Goal: Information Seeking & Learning: Learn about a topic

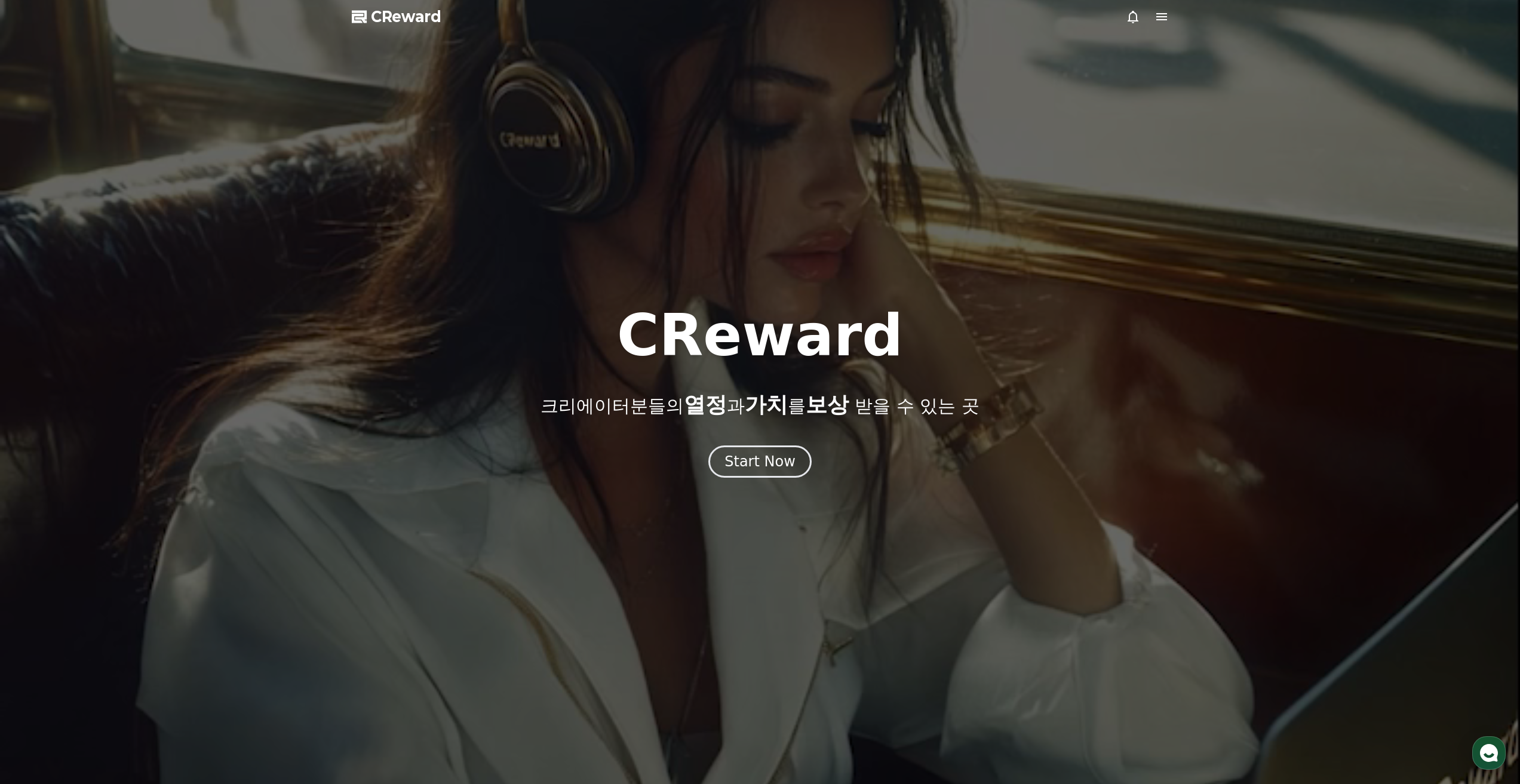
click at [734, 454] on div "Start Now" at bounding box center [760, 462] width 71 height 19
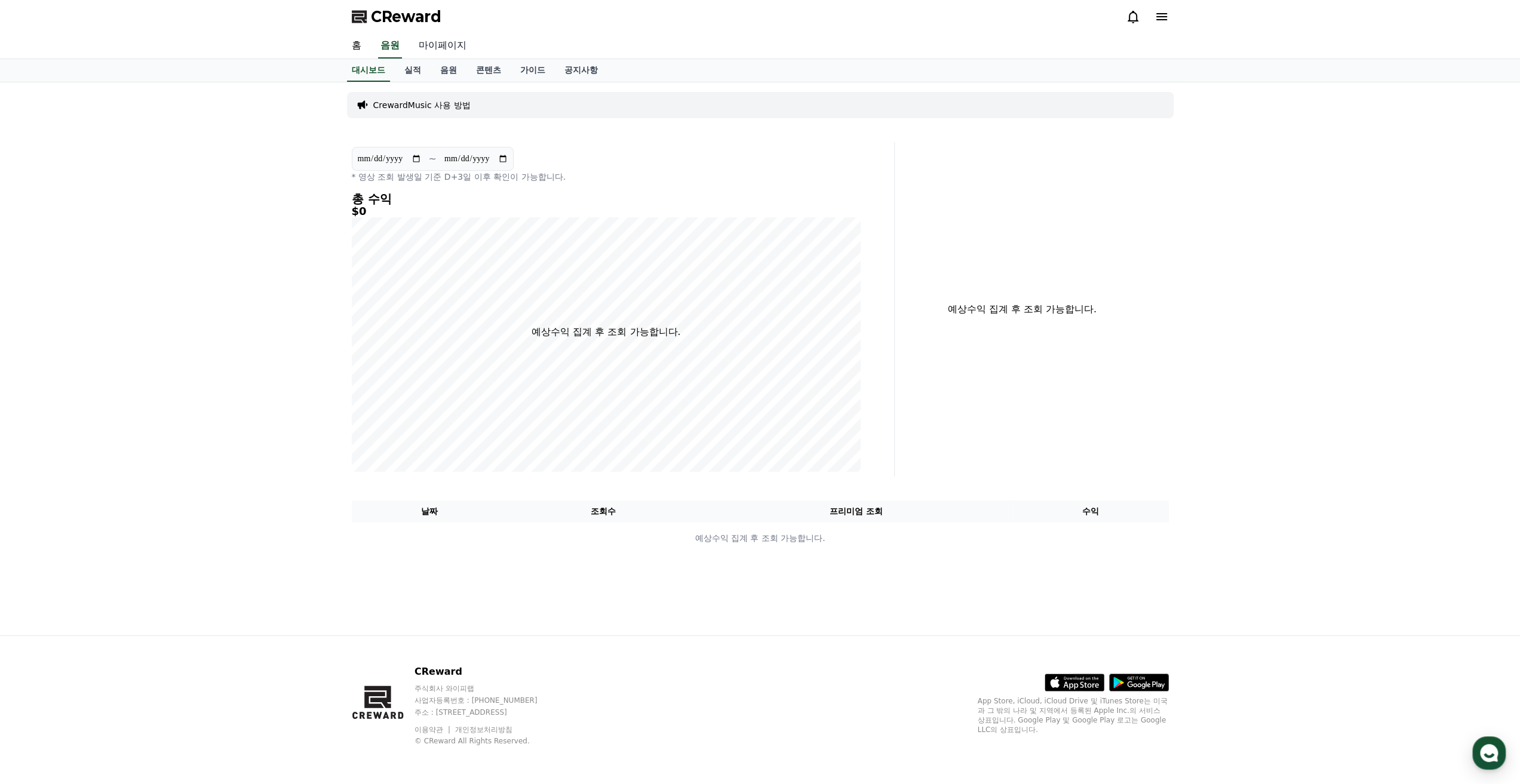
click at [439, 43] on link "마이페이지" at bounding box center [443, 46] width 67 height 25
select select "**********"
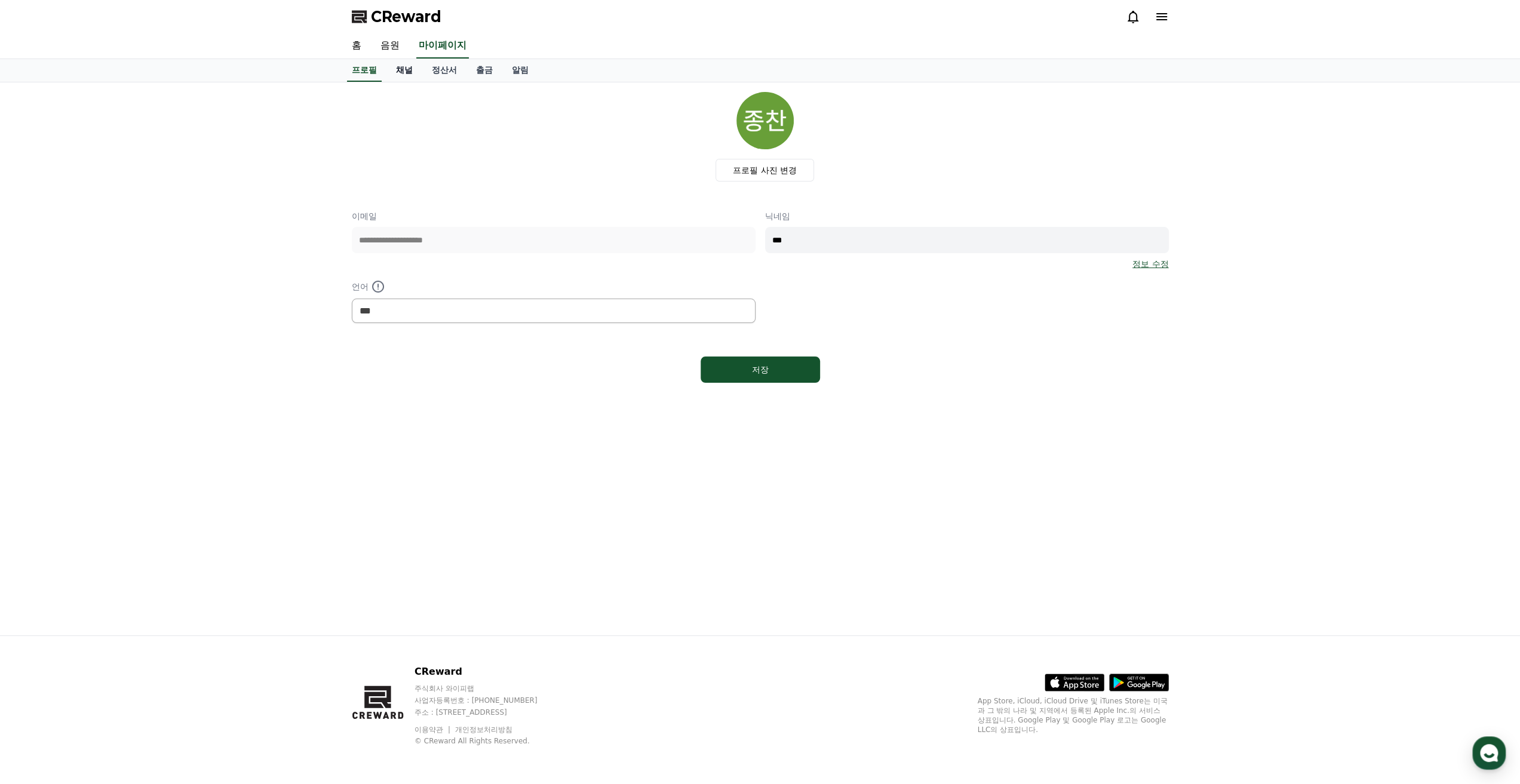
click at [412, 76] on link "채널" at bounding box center [404, 70] width 36 height 23
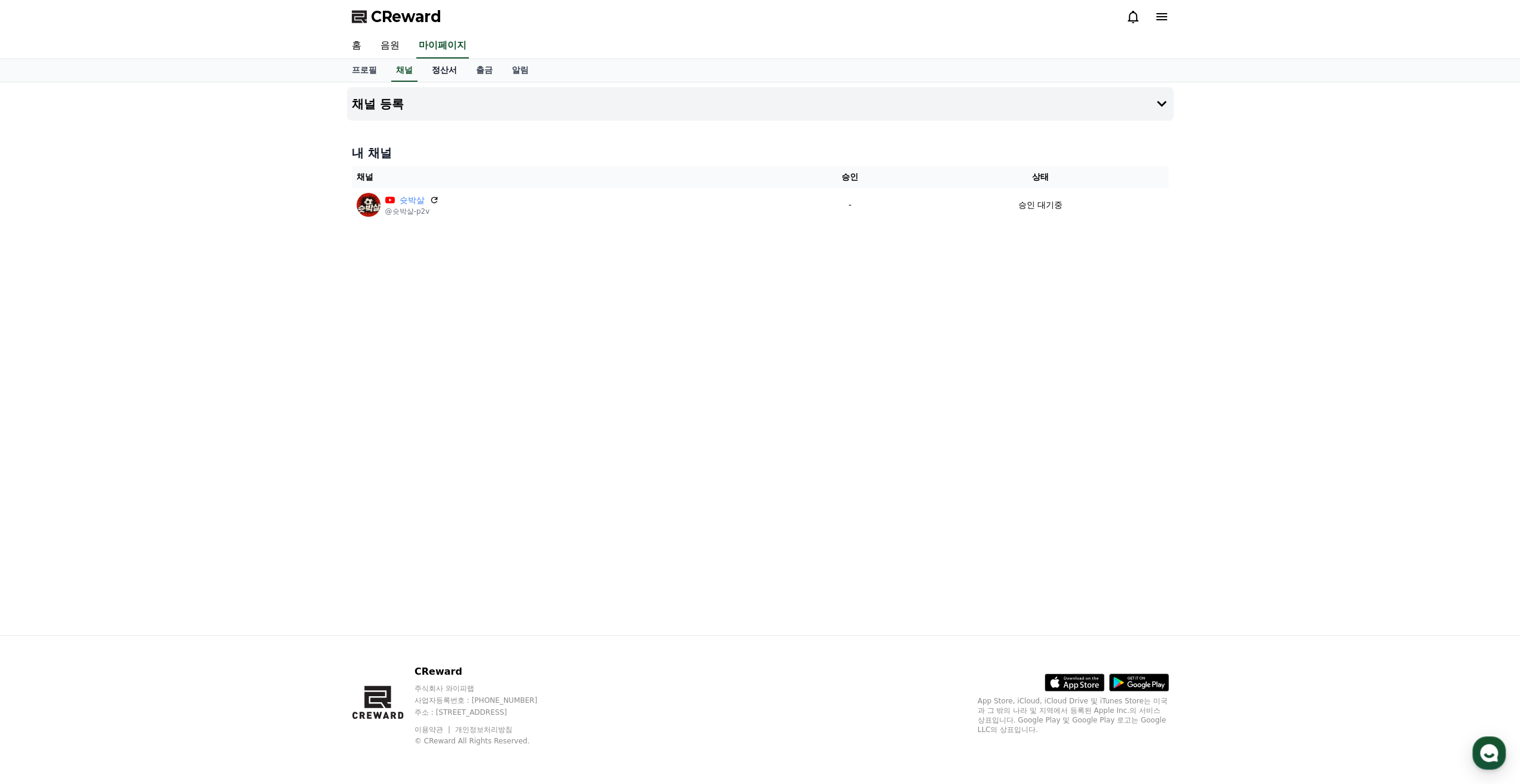
click at [439, 71] on link "정산서" at bounding box center [444, 70] width 44 height 23
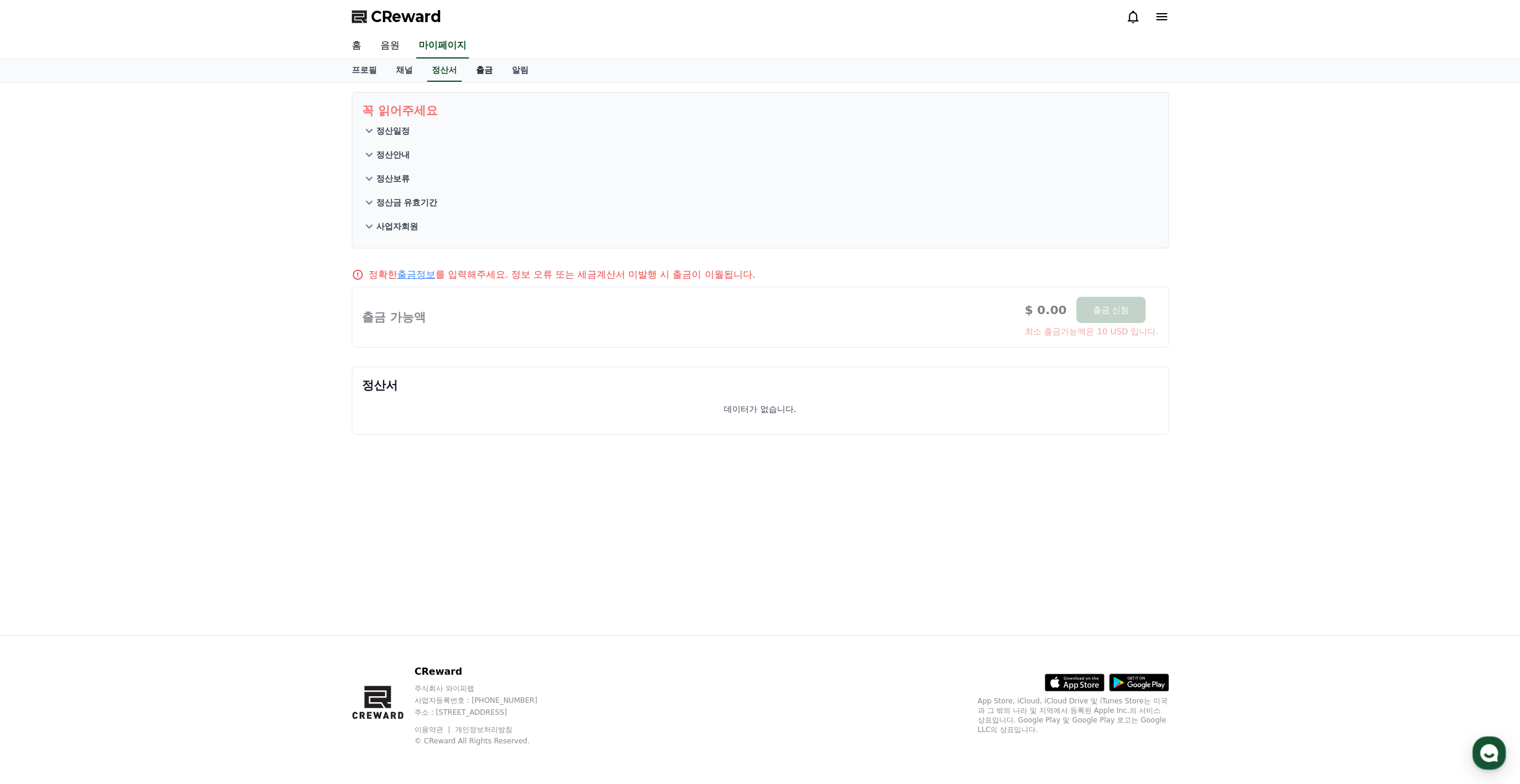
click at [483, 75] on link "출금" at bounding box center [484, 70] width 36 height 23
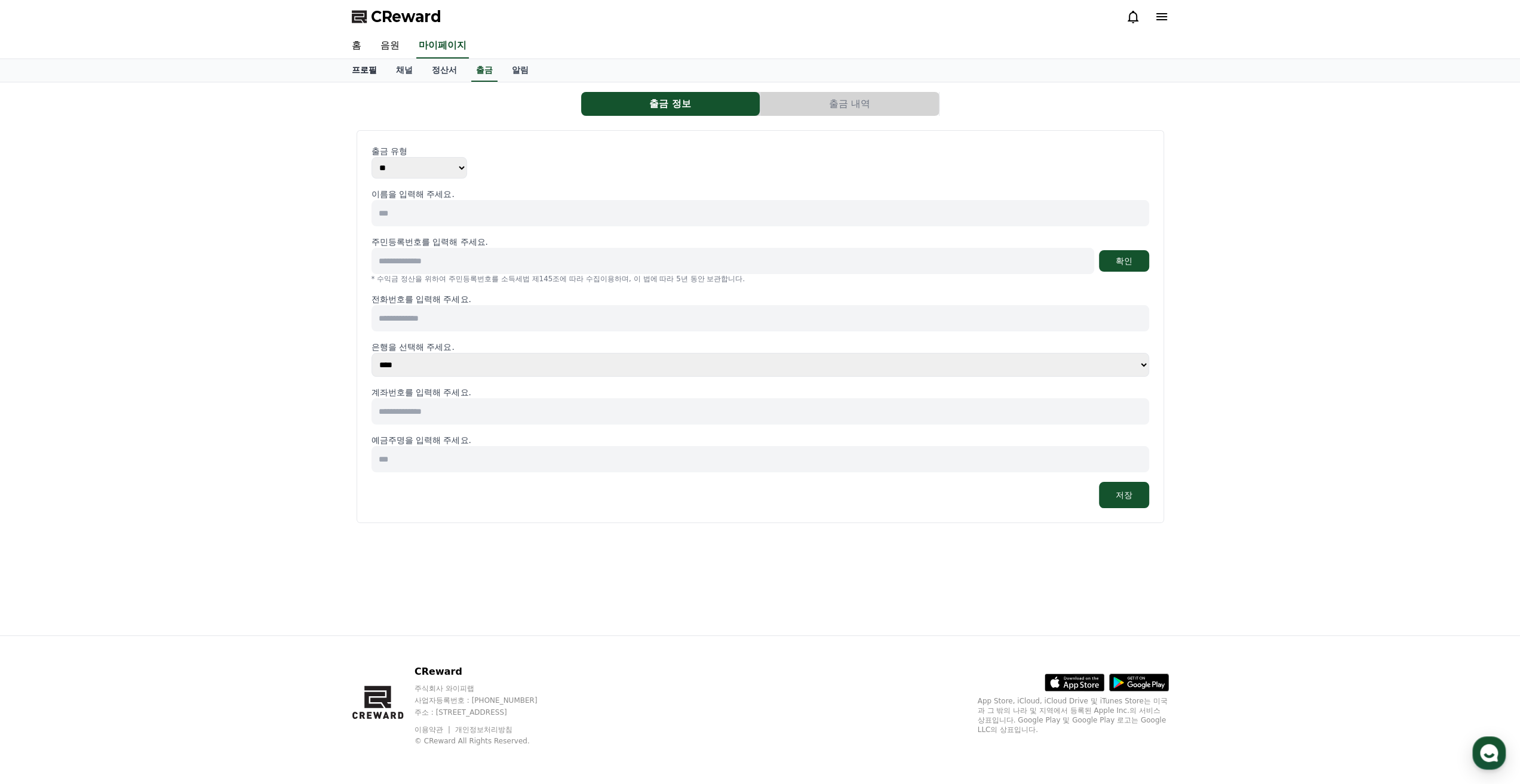
click at [366, 74] on link "프로필" at bounding box center [364, 70] width 44 height 23
select select "**********"
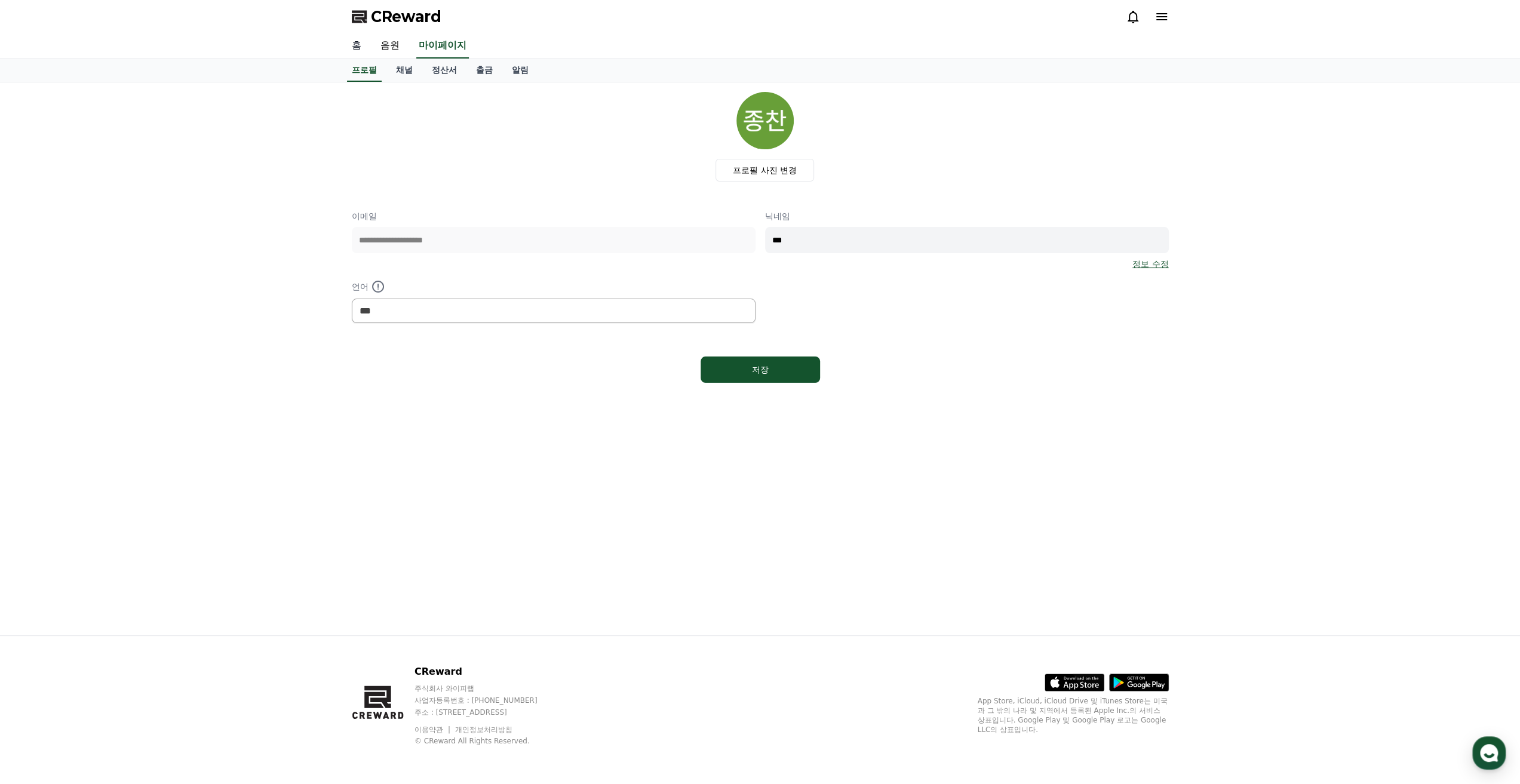
click at [359, 44] on link "홈" at bounding box center [356, 46] width 28 height 25
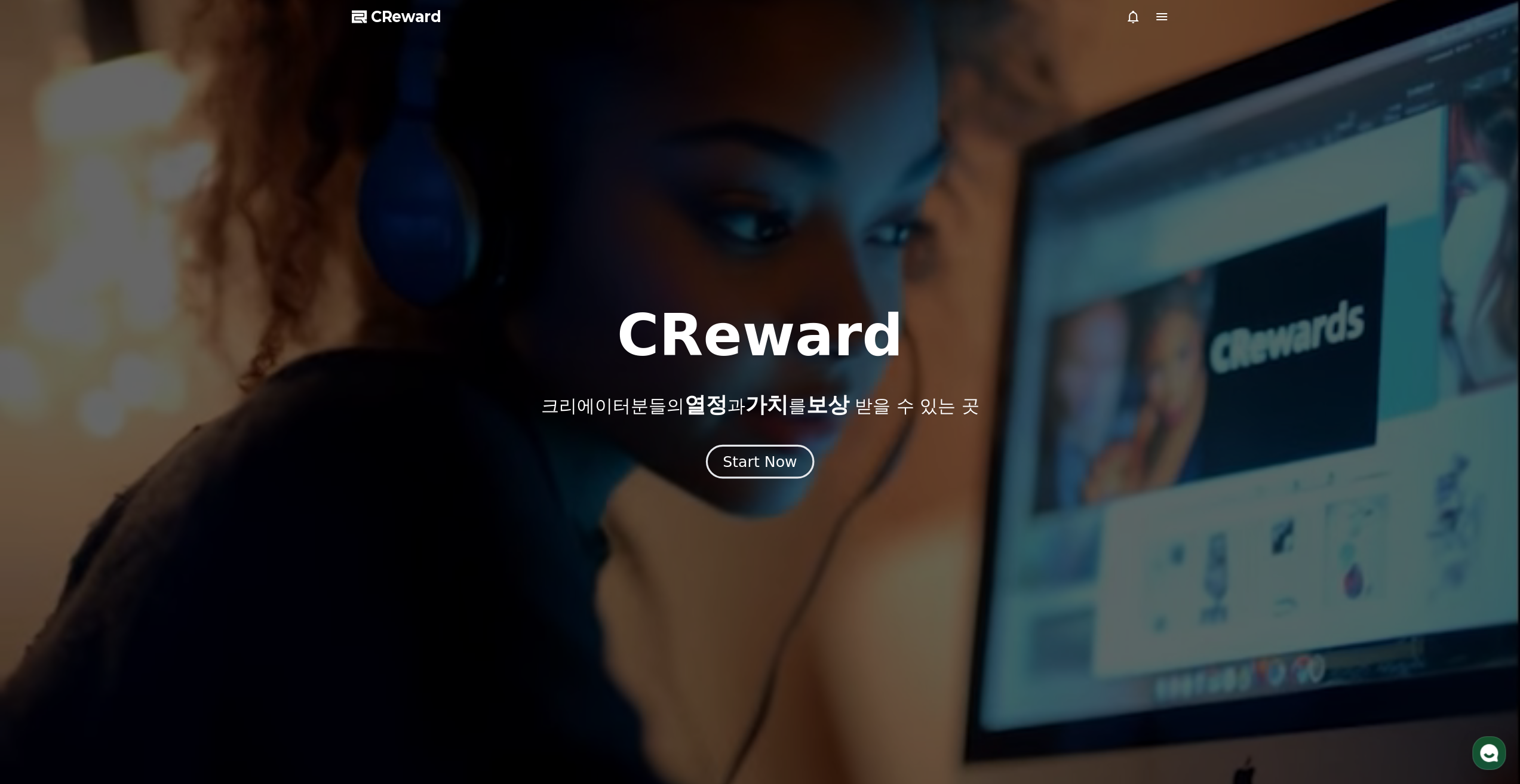
click at [757, 463] on div "Start Now" at bounding box center [760, 462] width 74 height 21
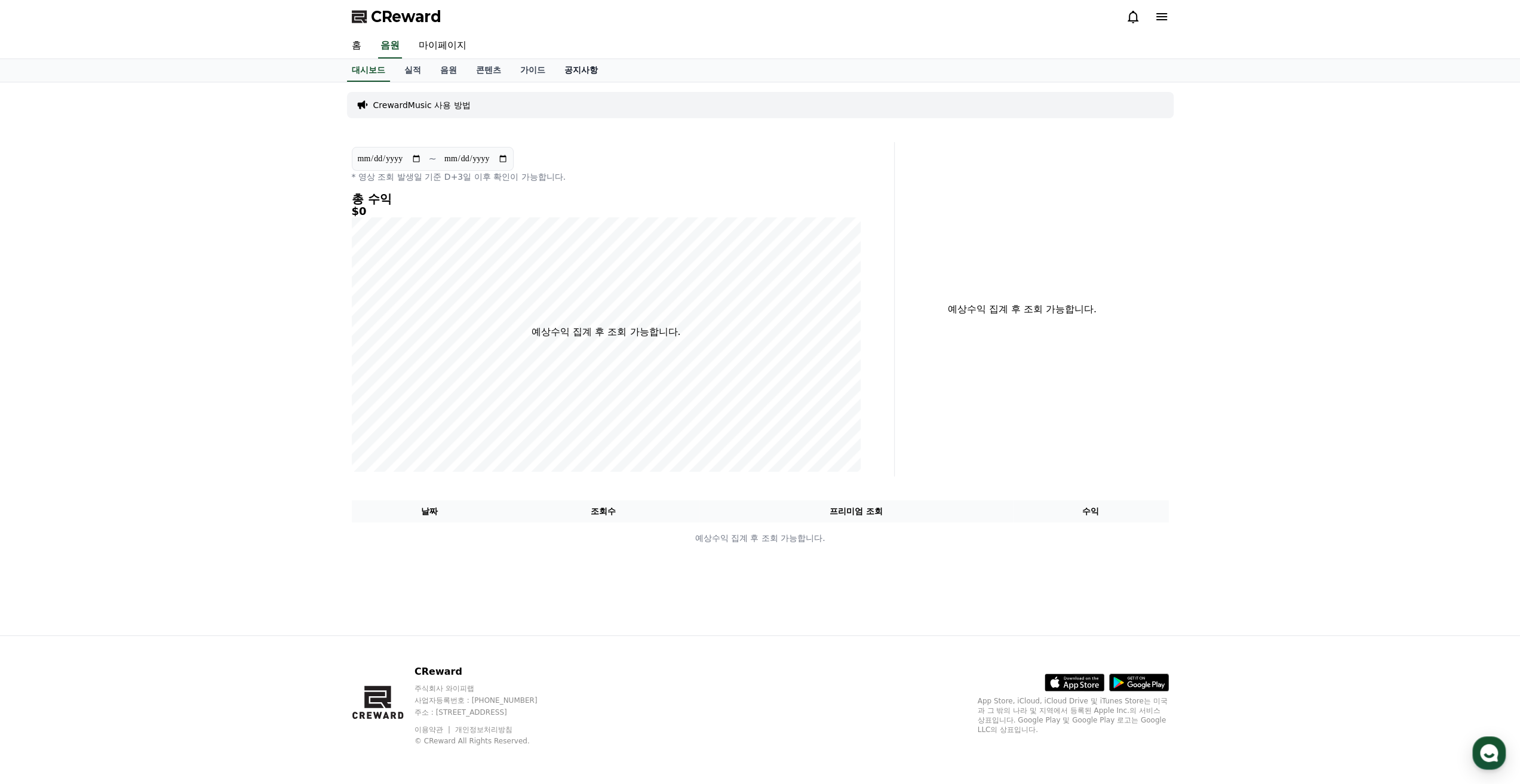
click at [593, 72] on link "공지사항" at bounding box center [581, 70] width 53 height 23
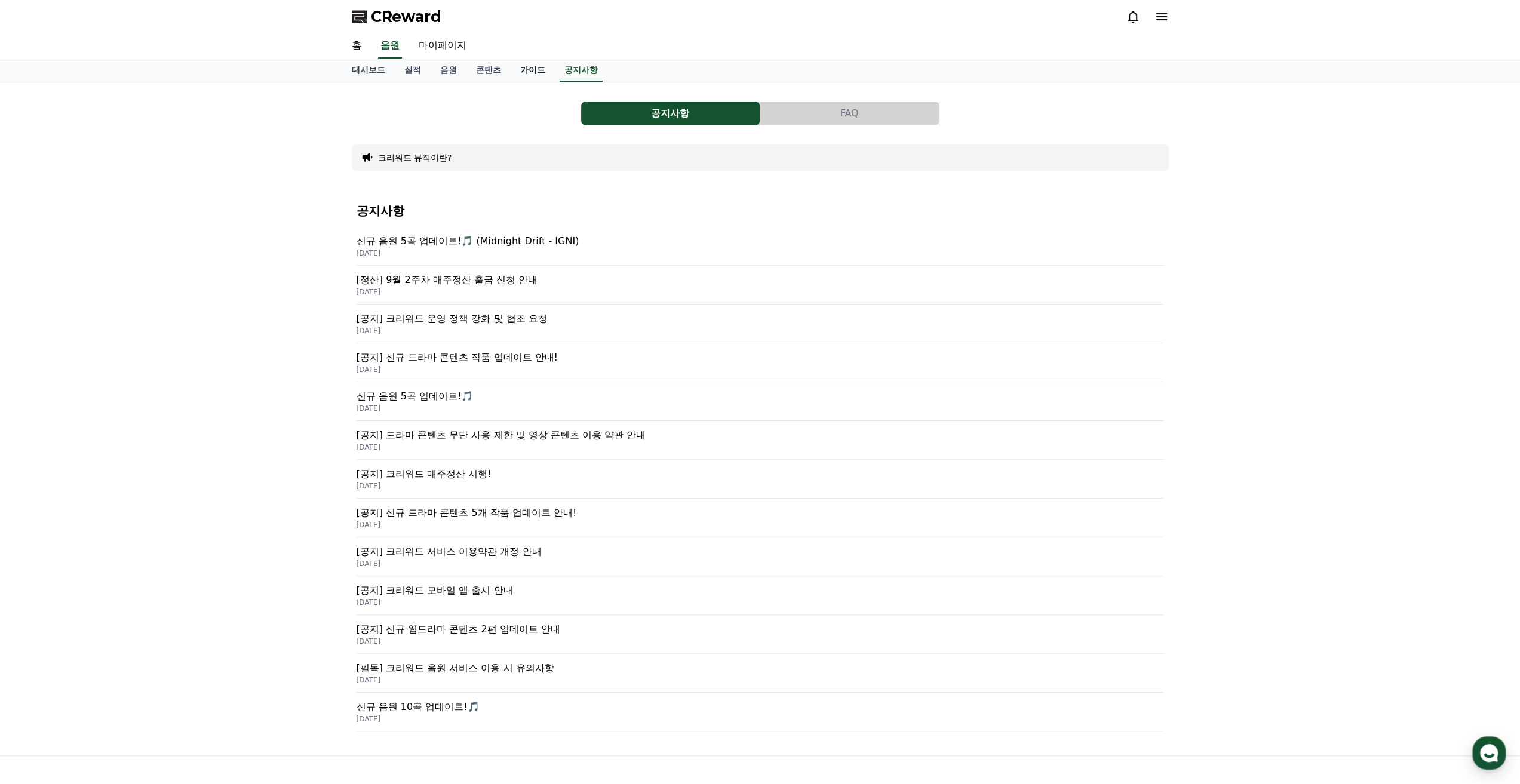
click at [520, 62] on link "가이드" at bounding box center [533, 70] width 44 height 23
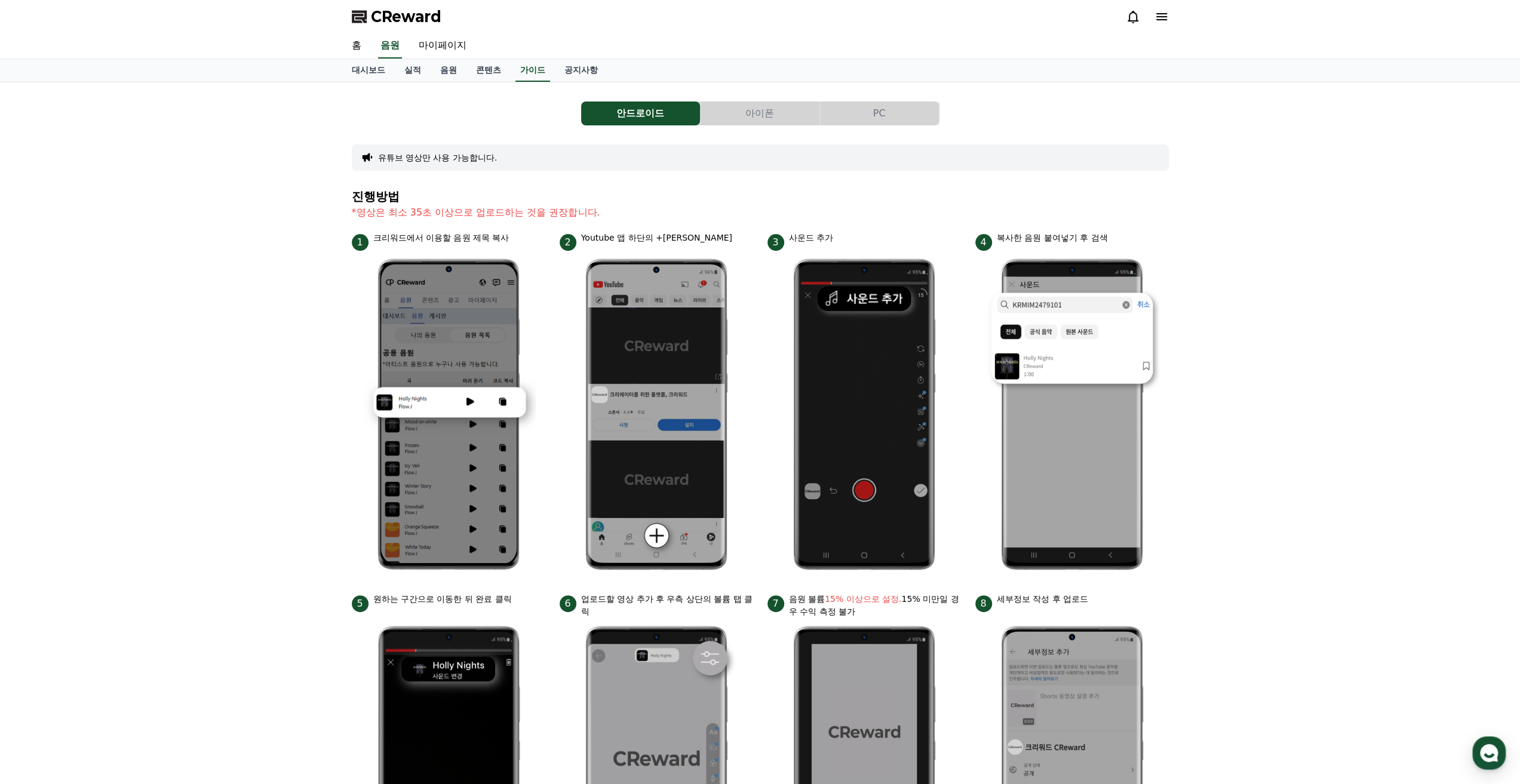
click at [863, 102] on button "PC" at bounding box center [880, 113] width 119 height 24
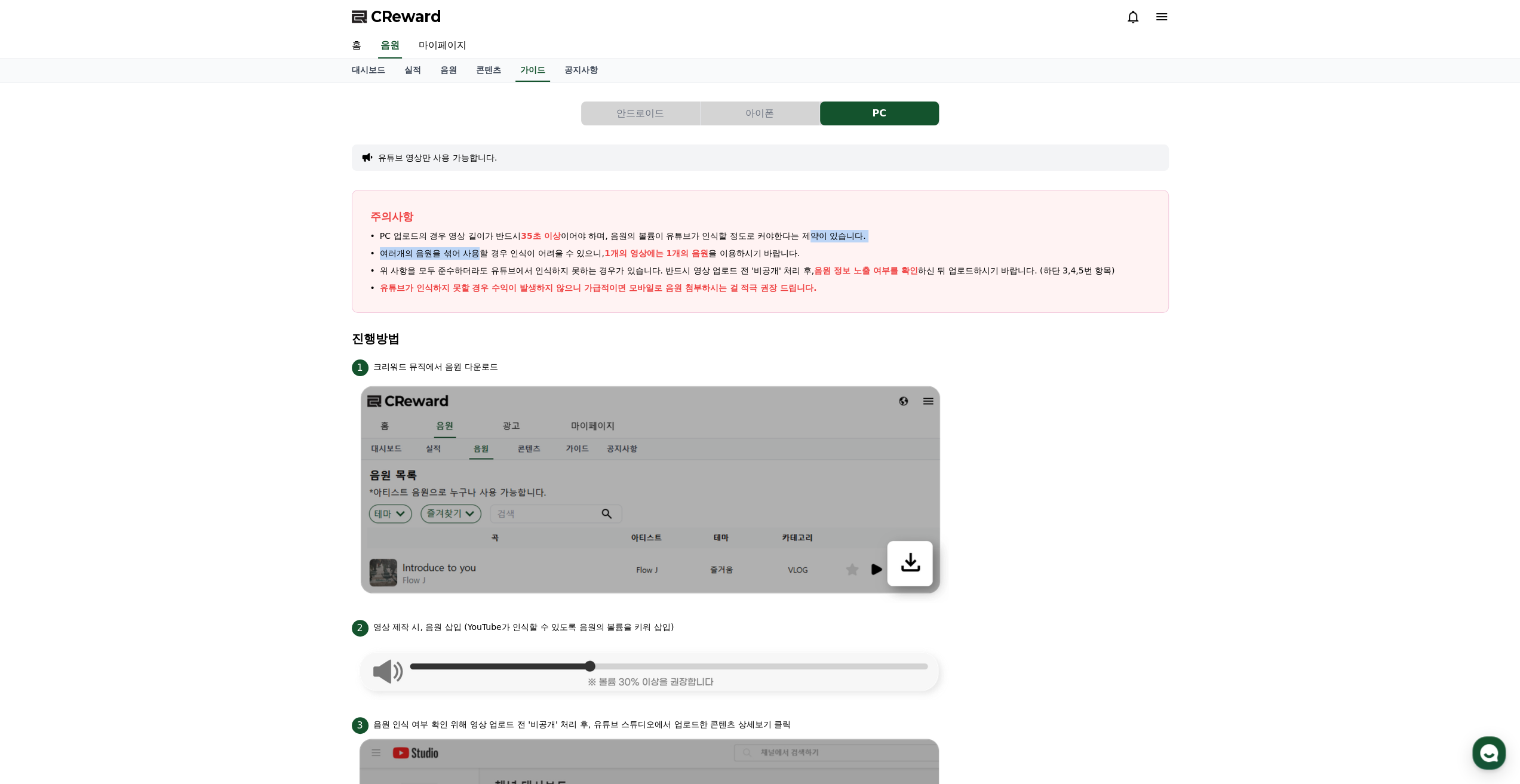
drag, startPoint x: 488, startPoint y: 243, endPoint x: 813, endPoint y: 239, distance: 325.0
click at [813, 239] on ul "PC 업로드의 경우 영상 길이가 반드시 35초 이상 이어야 하며, 음원의 볼륨이 유튜브가 인식할 정도로 커야한다는 제약이 있습니다. 여러개의 …" at bounding box center [760, 262] width 780 height 65
click at [810, 249] on li "여러개의 음원을 섞어 사용할 경우 인식이 어려울 수 있으니, 1개의 영상에는 1개의 음원 을 이용하시기 바랍니다." at bounding box center [760, 254] width 780 height 13
drag, startPoint x: 805, startPoint y: 253, endPoint x: 647, endPoint y: 232, distance: 159.4
click at [649, 232] on ul "PC 업로드의 경우 영상 길이가 반드시 35초 이상 이어야 하며, 음원의 볼륨이 유튜브가 인식할 정도로 커야한다는 제약이 있습니다. 여러개의 …" at bounding box center [760, 262] width 780 height 65
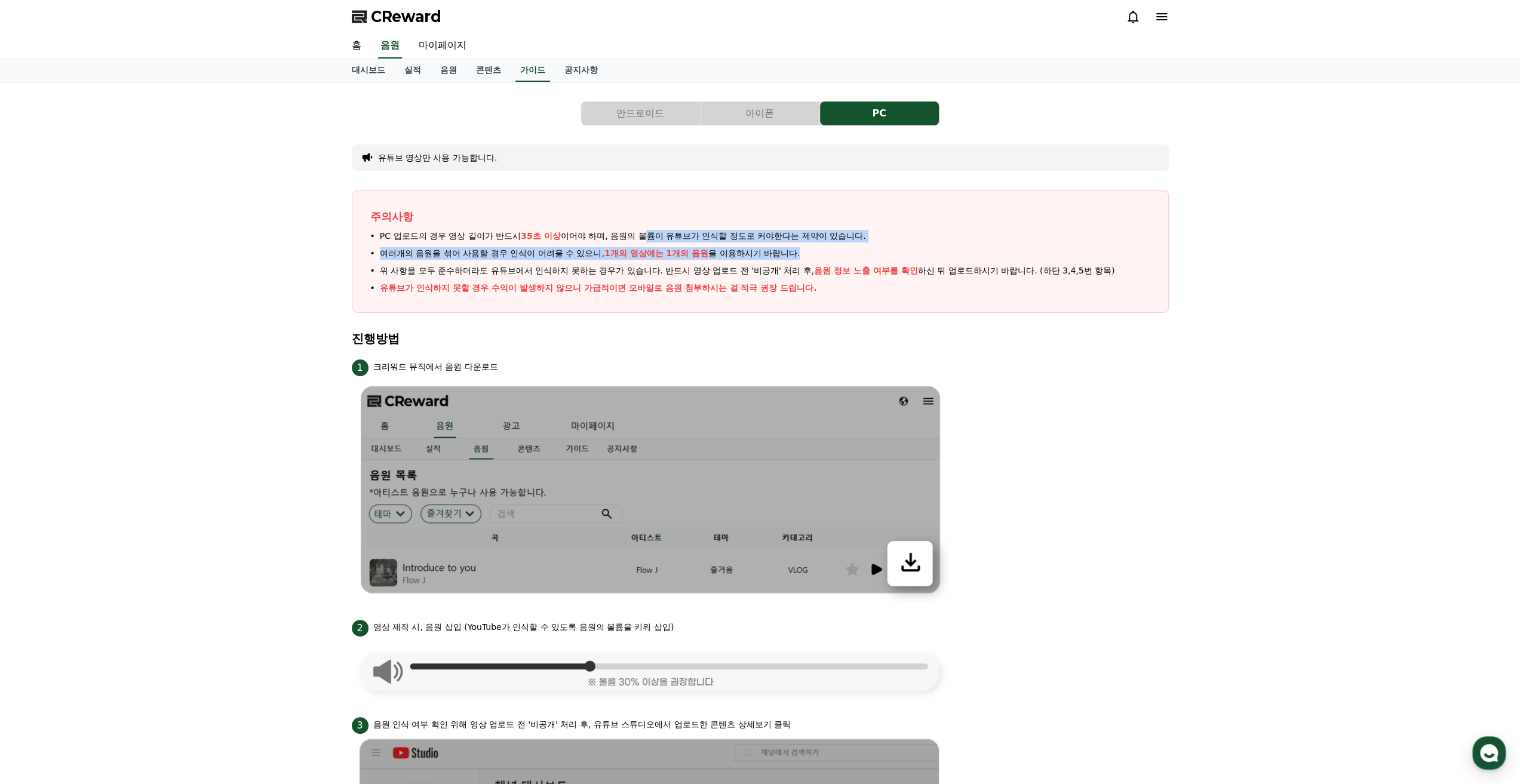
click at [647, 232] on span "PC 업로드의 경우 영상 길이가 반드시 35초 이상 이어야 하며, 음원의 볼륨이 유튜브가 인식할 정도로 커야한다는 제약이 있습니다." at bounding box center [623, 236] width 486 height 13
drag, startPoint x: 621, startPoint y: 233, endPoint x: 801, endPoint y: 231, distance: 180.0
click at [801, 231] on span "PC 업로드의 경우 영상 길이가 반드시 35초 이상 이어야 하며, 음원의 볼륨이 유튜브가 인식할 정도로 커야한다는 제약이 있습니다." at bounding box center [623, 236] width 486 height 13
drag, startPoint x: 776, startPoint y: 247, endPoint x: 416, endPoint y: 253, distance: 360.0
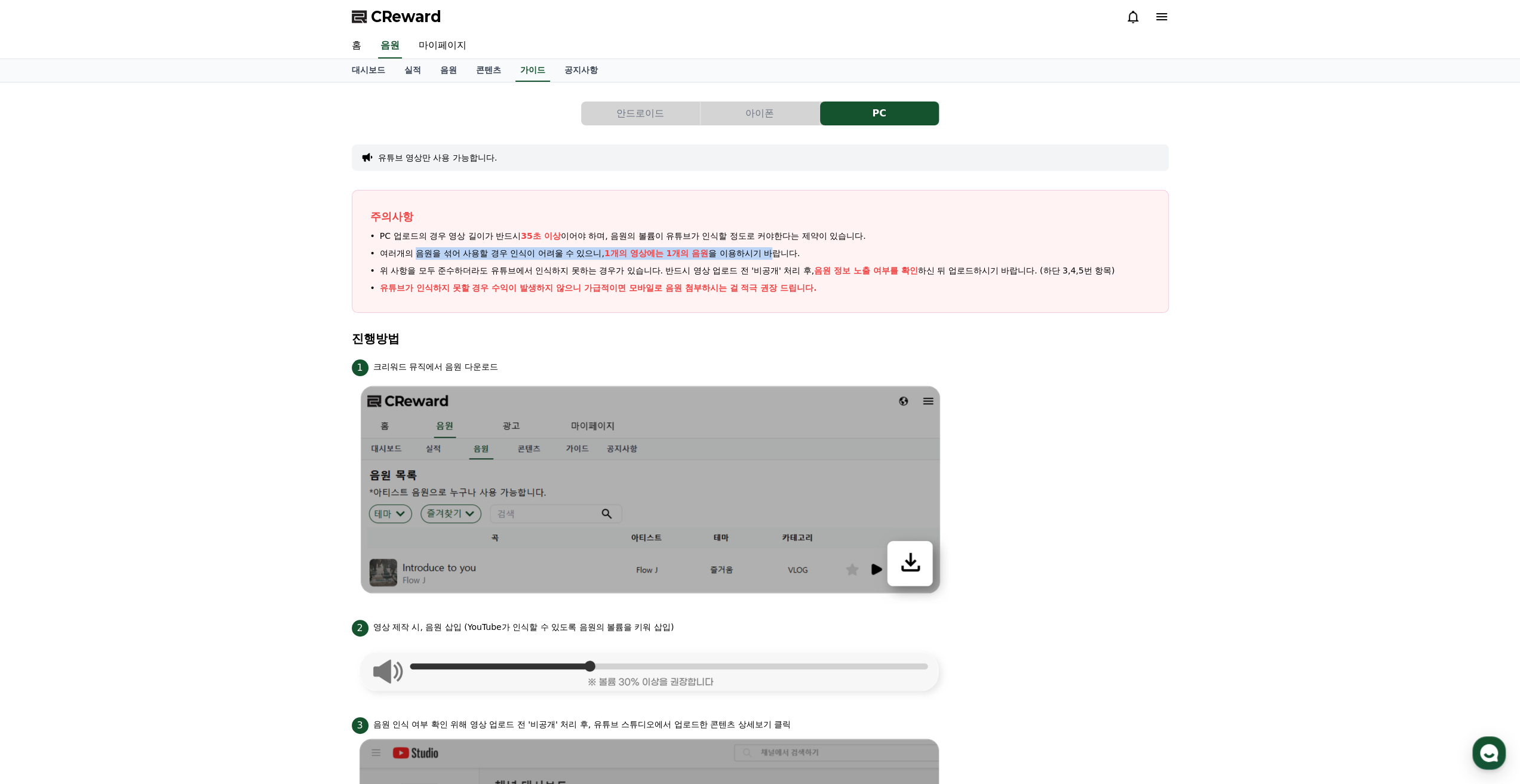
click at [416, 253] on ul "PC 업로드의 경우 영상 길이가 반드시 35초 이상 이어야 하며, 음원의 볼륨이 유튜브가 인식할 정도로 커야한다는 제약이 있습니다. 여러개의 …" at bounding box center [760, 262] width 780 height 65
click at [415, 253] on span "여러개의 음원을 섞어 사용할 경우 인식이 어려울 수 있으니, 1개의 영상에는 1개의 음원 을 이용하시기 바랍니다." at bounding box center [590, 254] width 421 height 13
drag, startPoint x: 391, startPoint y: 253, endPoint x: 801, endPoint y: 252, distance: 410.0
click at [801, 252] on li "여러개의 음원을 섞어 사용할 경우 인식이 어려울 수 있으니, 1개의 영상에는 1개의 음원 을 이용하시기 바랍니다." at bounding box center [760, 254] width 780 height 13
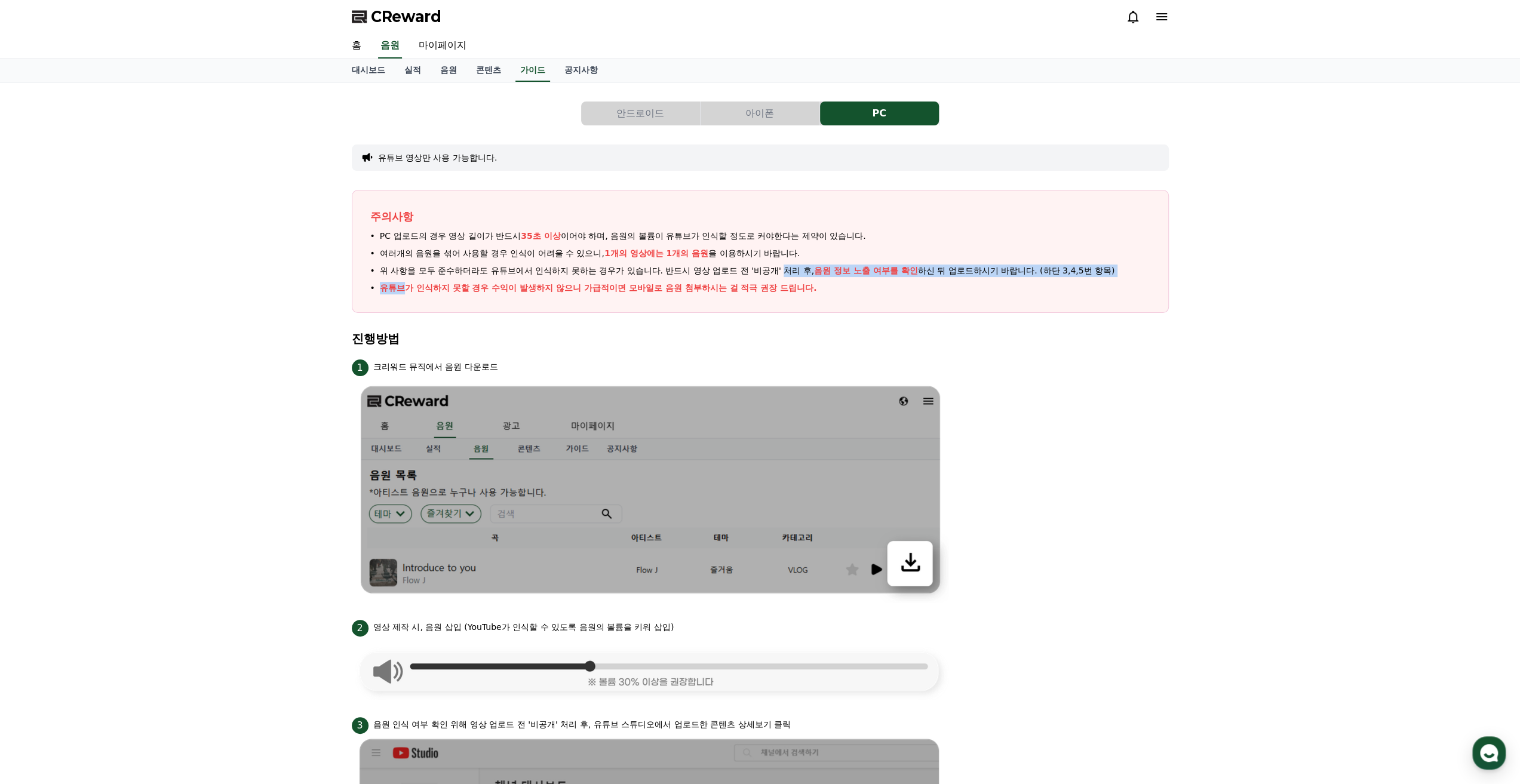
drag, startPoint x: 783, startPoint y: 270, endPoint x: 405, endPoint y: 280, distance: 378.1
click at [405, 280] on ul "PC 업로드의 경우 영상 길이가 반드시 35초 이상 이어야 하며, 음원의 볼륨이 유튜브가 인식할 정도로 커야한다는 제약이 있습니다. 여러개의 …" at bounding box center [760, 262] width 780 height 65
click at [587, 74] on link "공지사항" at bounding box center [581, 70] width 53 height 23
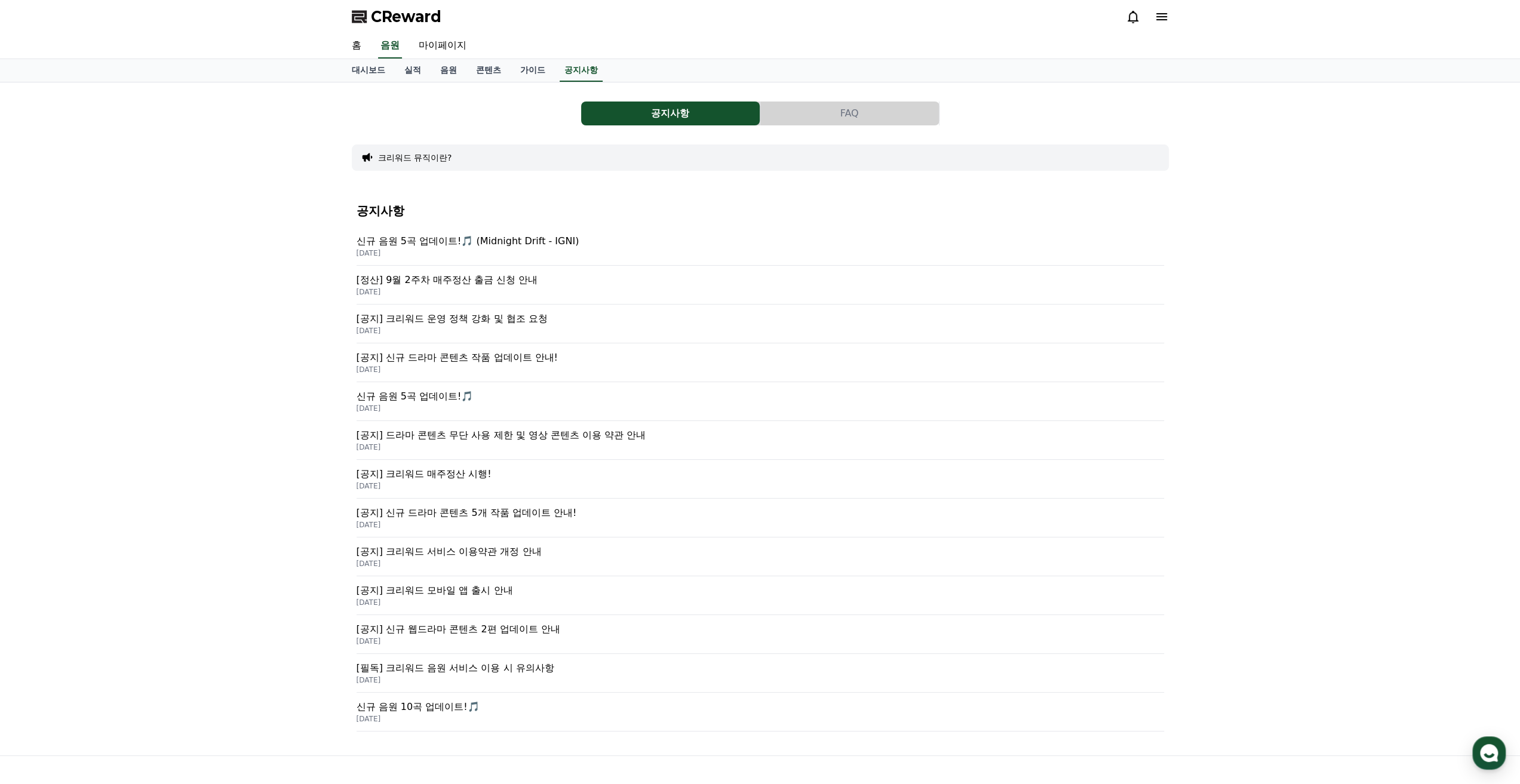
click at [475, 287] on p "[DATE]" at bounding box center [760, 292] width 808 height 9
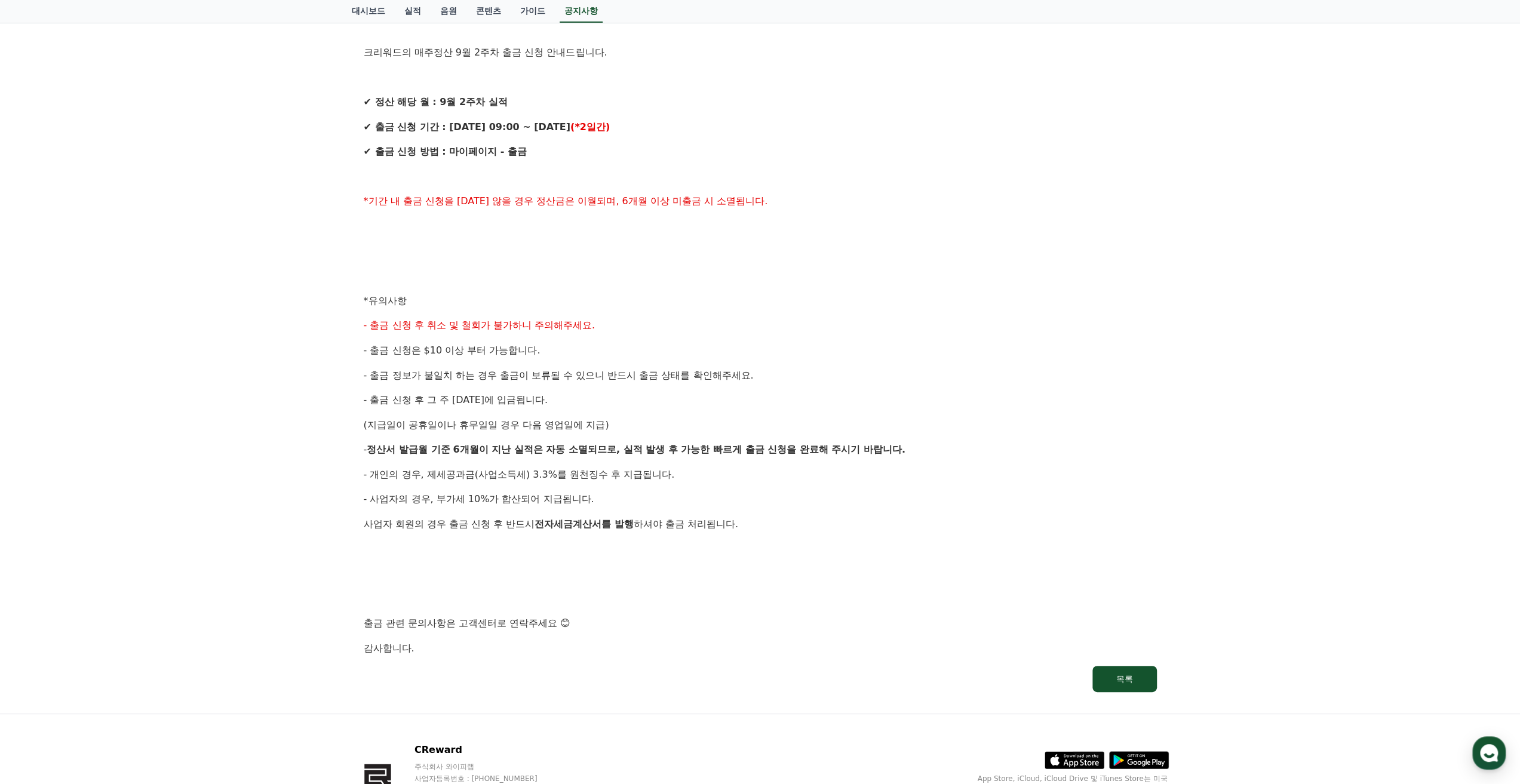
scroll to position [219, 0]
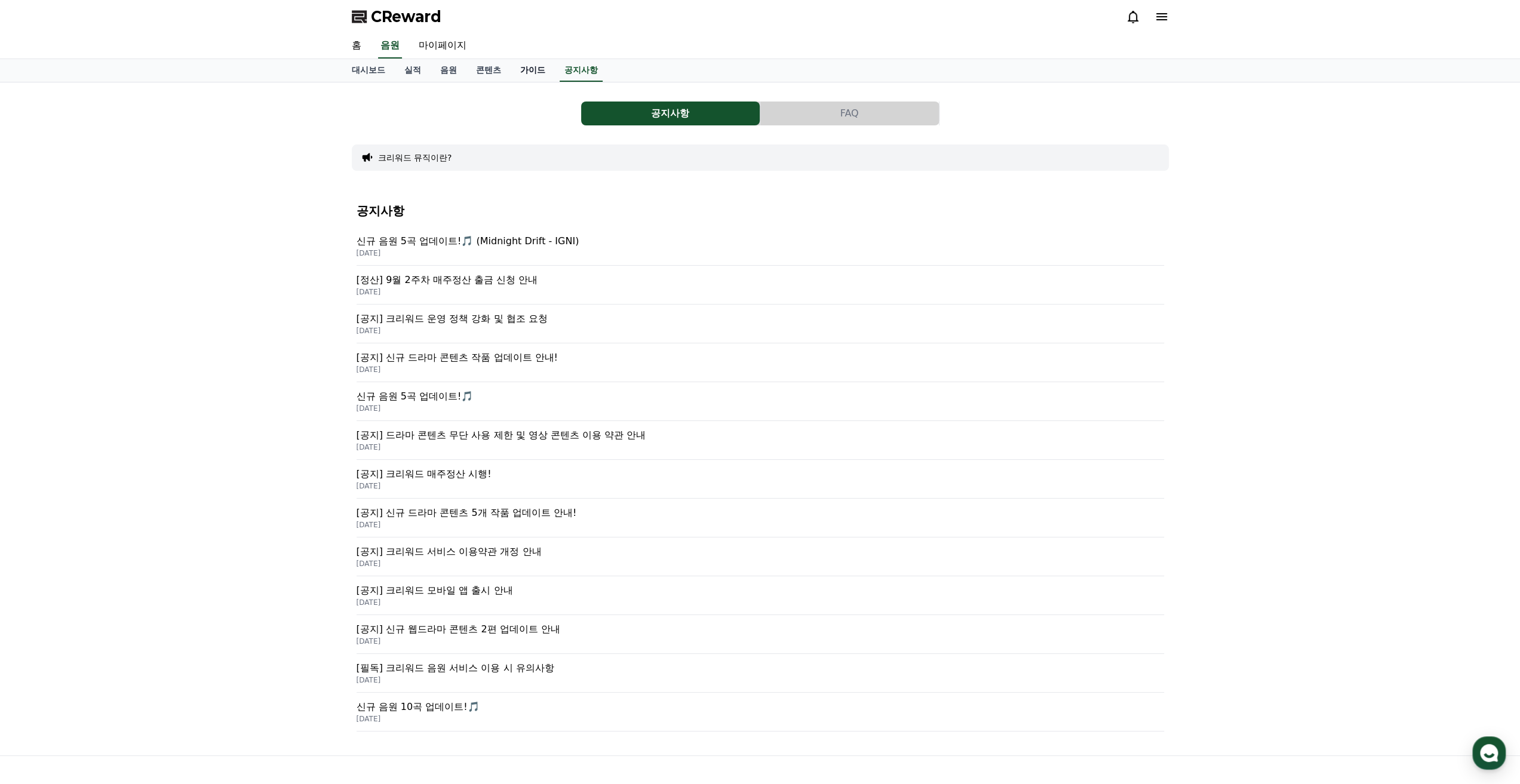
click at [528, 68] on link "가이드" at bounding box center [533, 70] width 44 height 23
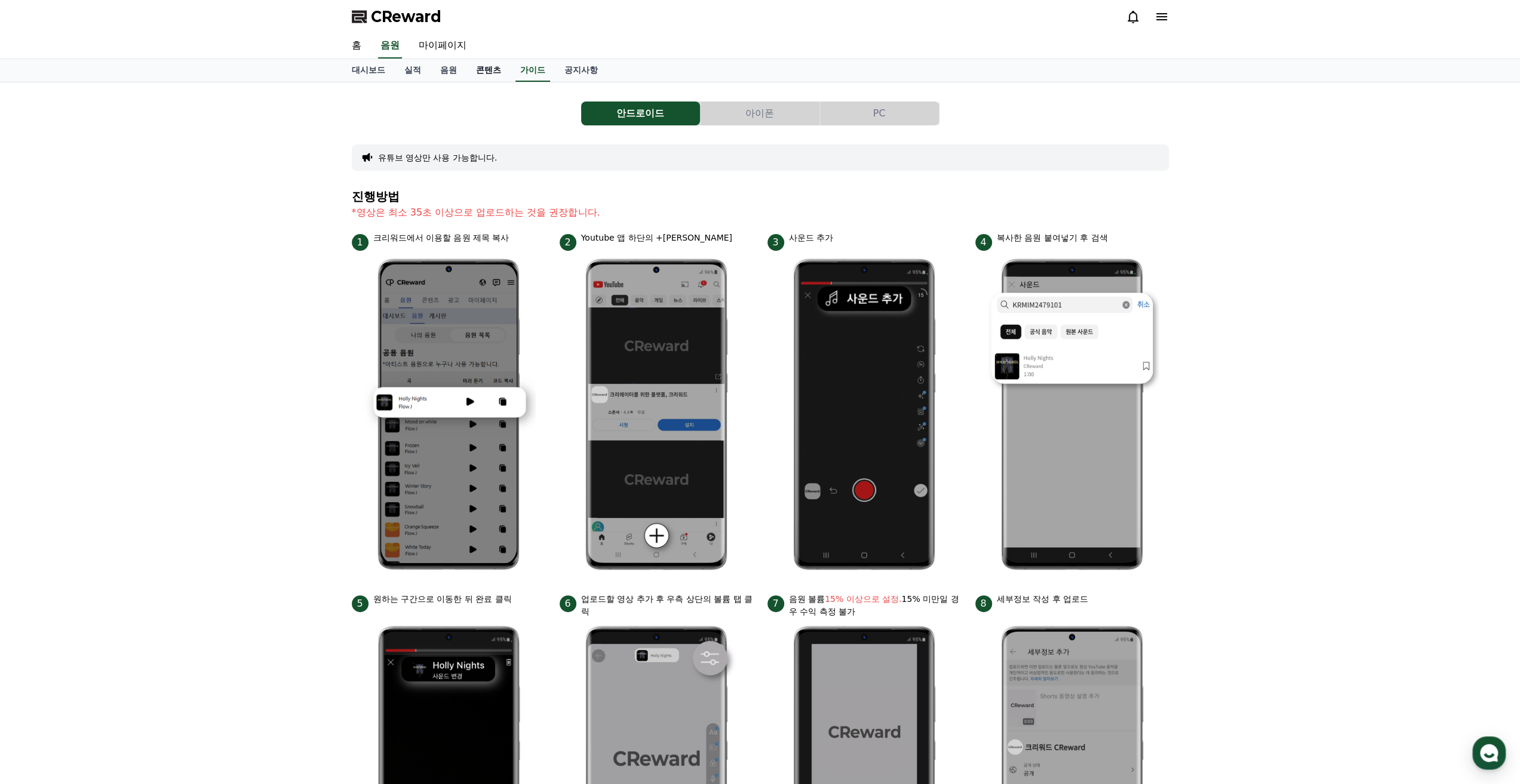
click at [480, 68] on link "콘텐츠" at bounding box center [488, 70] width 44 height 23
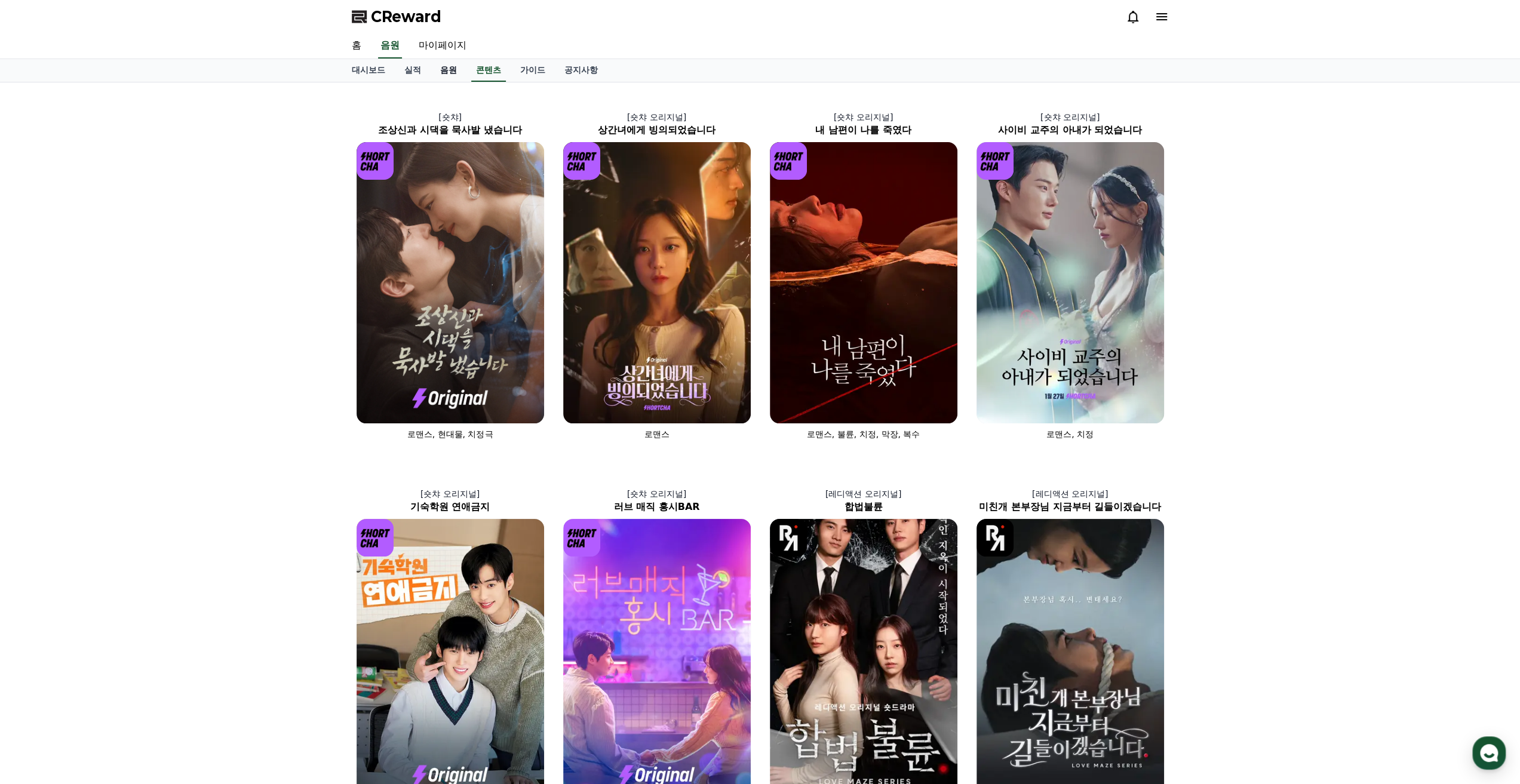
click at [450, 71] on link "음원" at bounding box center [448, 70] width 36 height 23
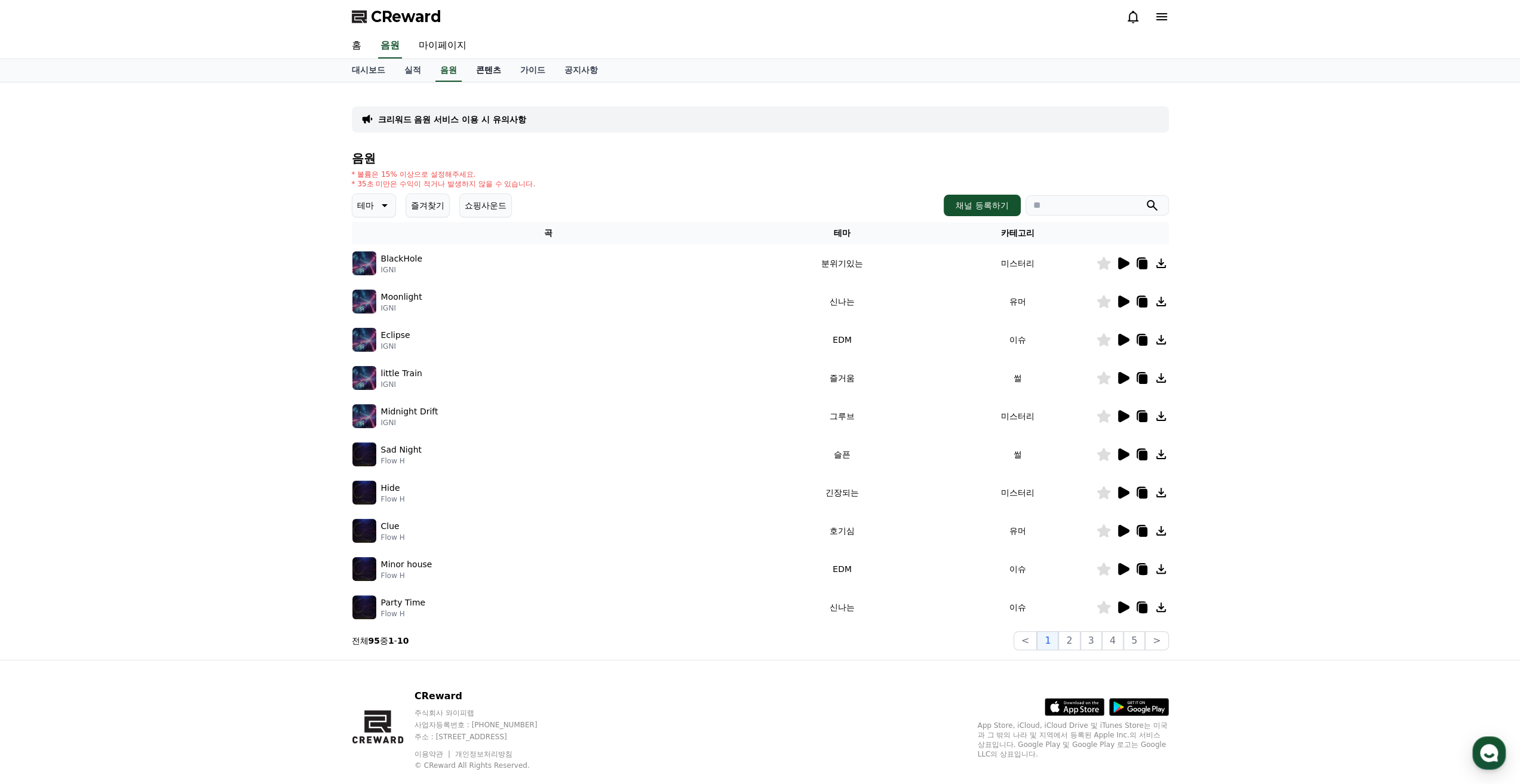
click at [492, 70] on link "콘텐츠" at bounding box center [488, 70] width 44 height 23
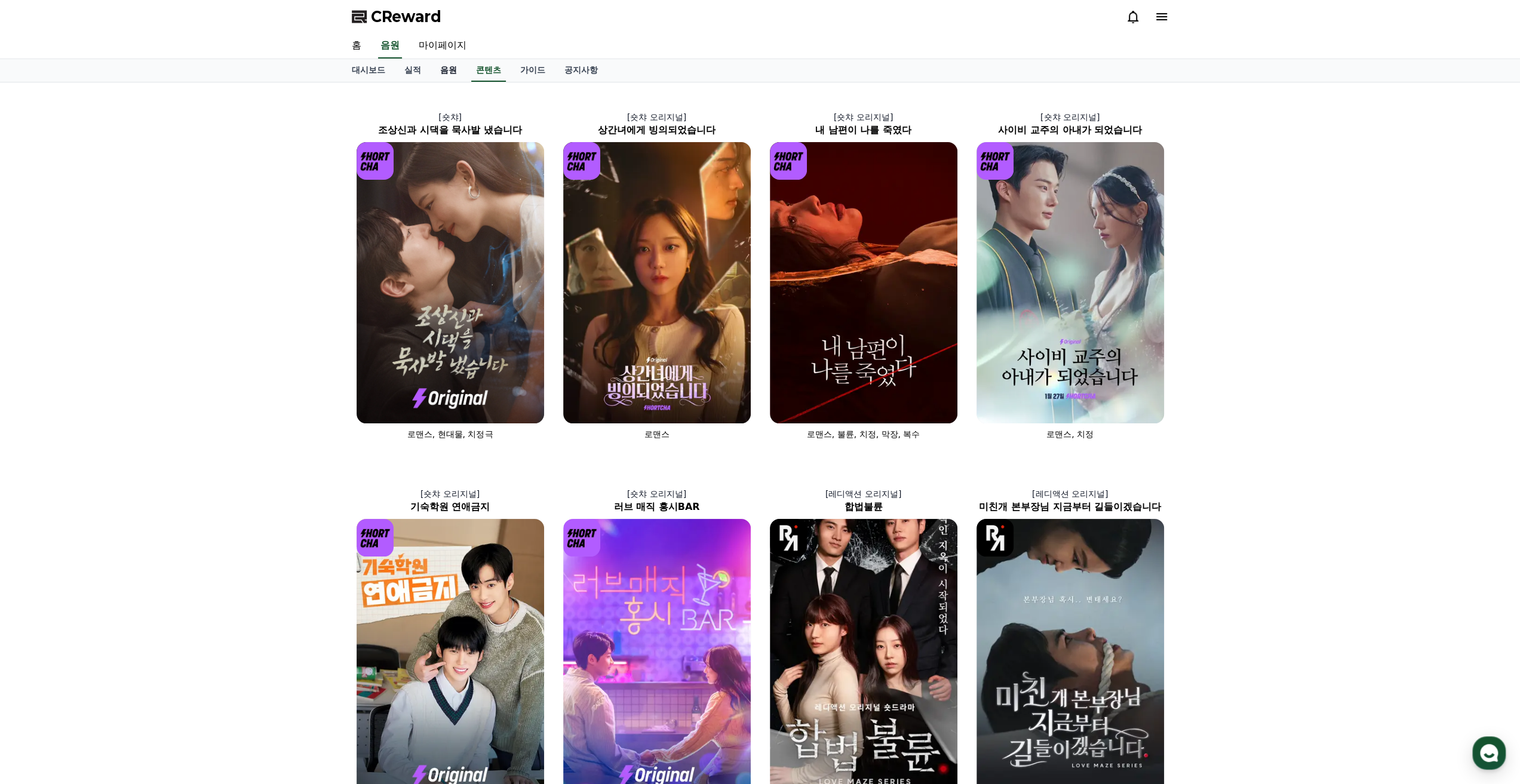
click at [458, 73] on link "음원" at bounding box center [448, 70] width 36 height 23
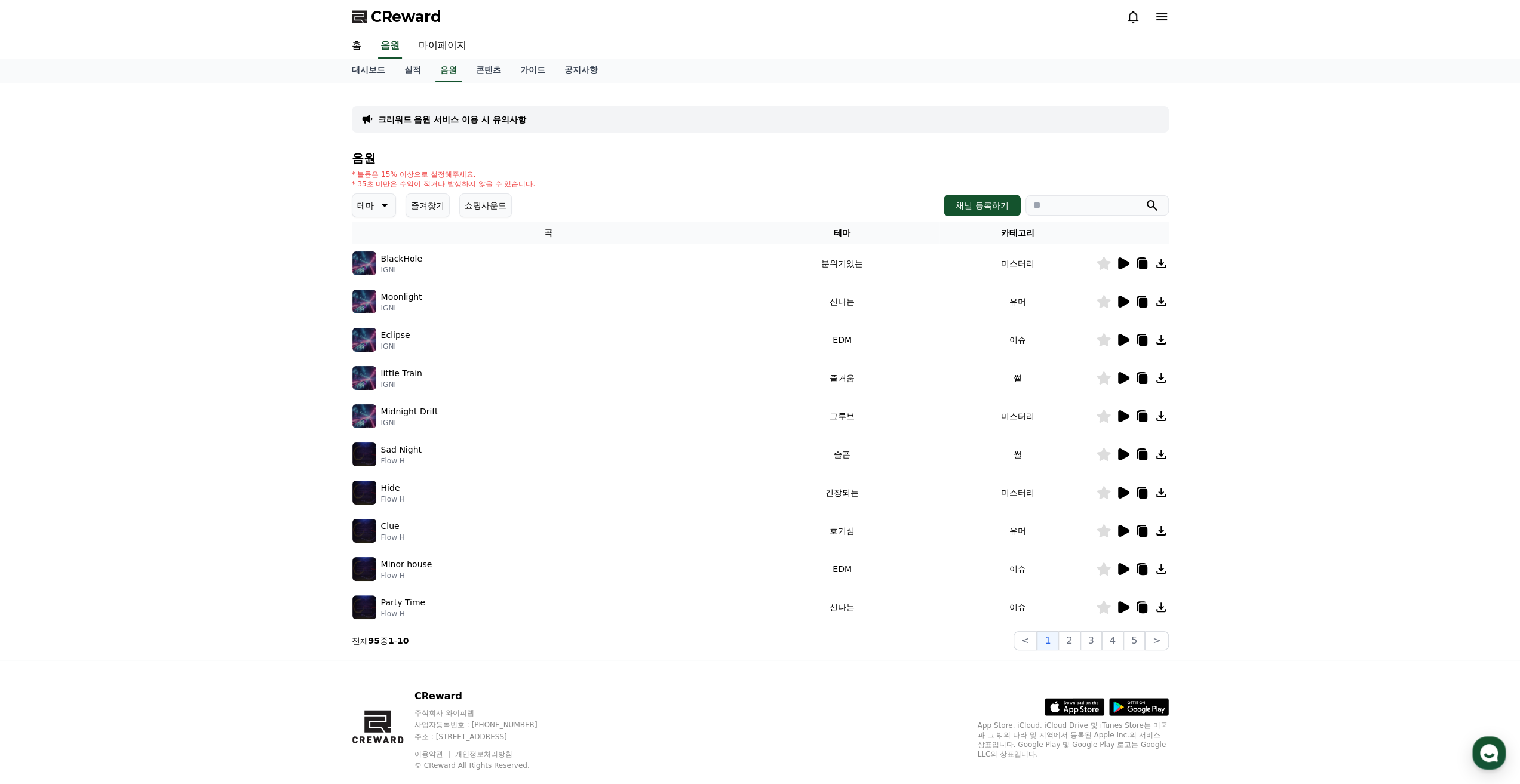
click at [1126, 263] on icon at bounding box center [1124, 263] width 11 height 12
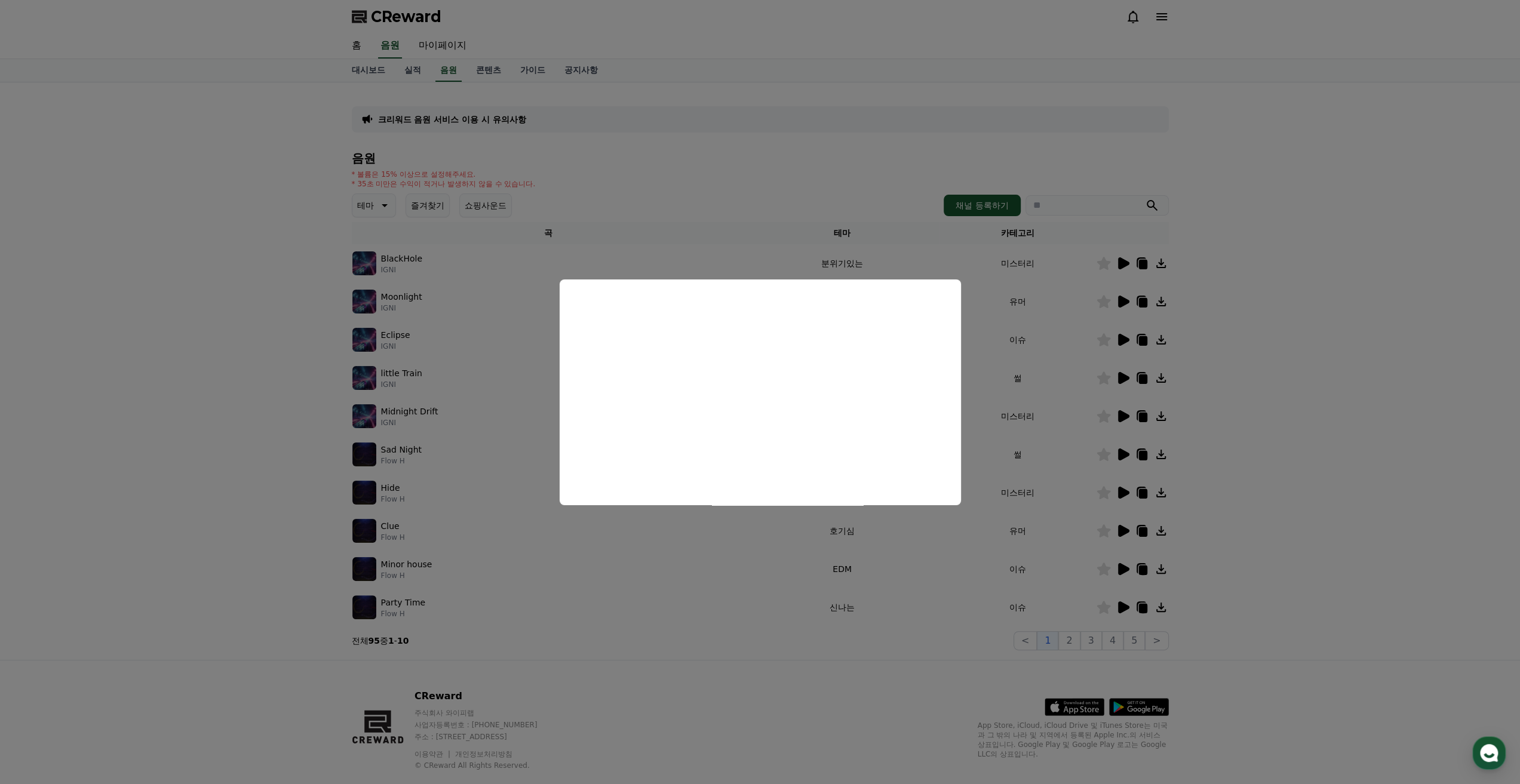
click at [1075, 310] on button "close modal" at bounding box center [760, 392] width 1520 height 784
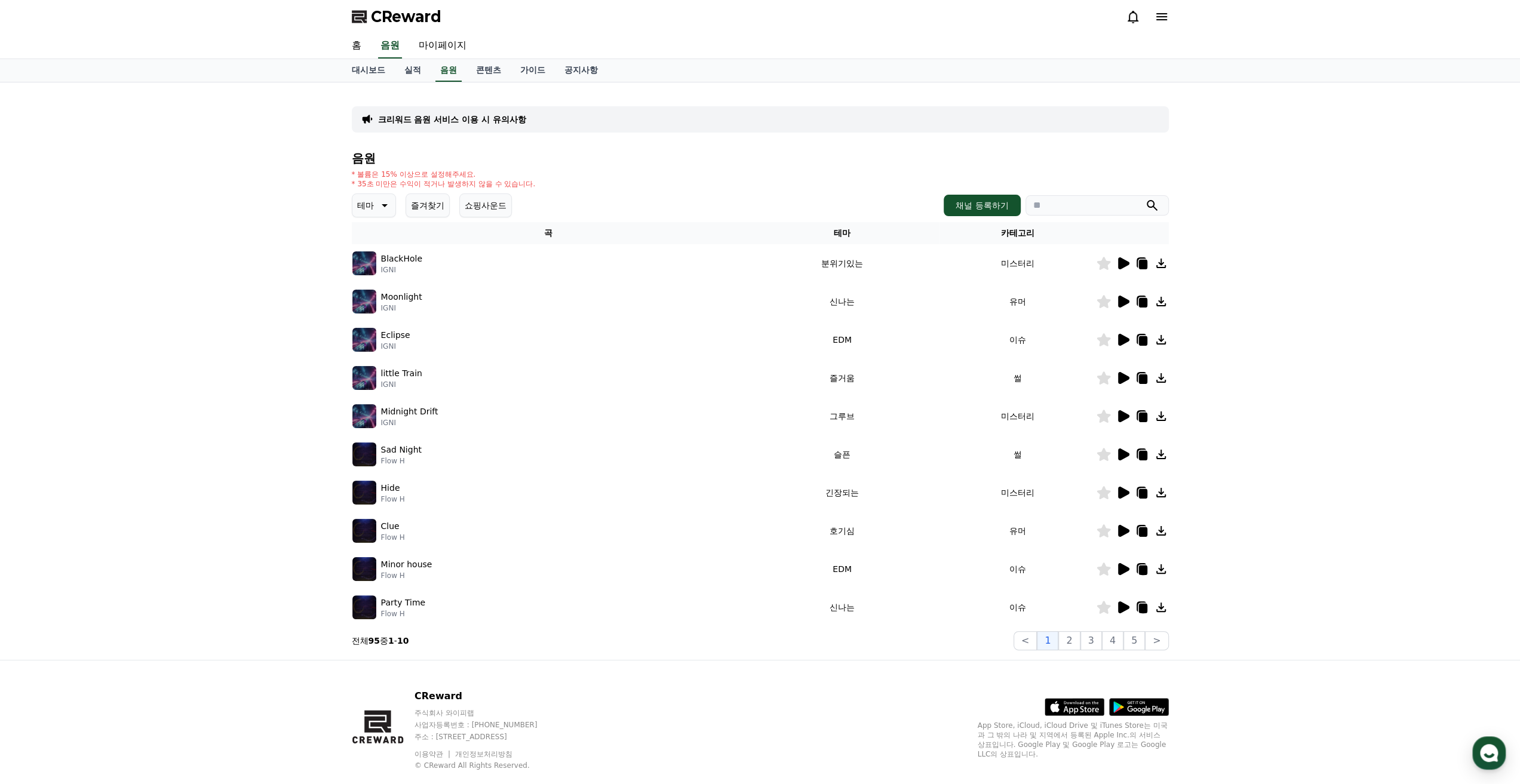
click at [392, 212] on button "테마" at bounding box center [374, 205] width 44 height 24
click at [390, 251] on div "전체 환상적인 호기심 어두운 밝은 통통튀는 신나는 반전 웅장한 드라마틱 즐거움 분위기있는 EDM 그루브 슬픈 잔잔한 귀여운 감동적인 긴장되는 …" at bounding box center [379, 413] width 51 height 616
click at [371, 245] on button "밝은" at bounding box center [366, 241] width 26 height 26
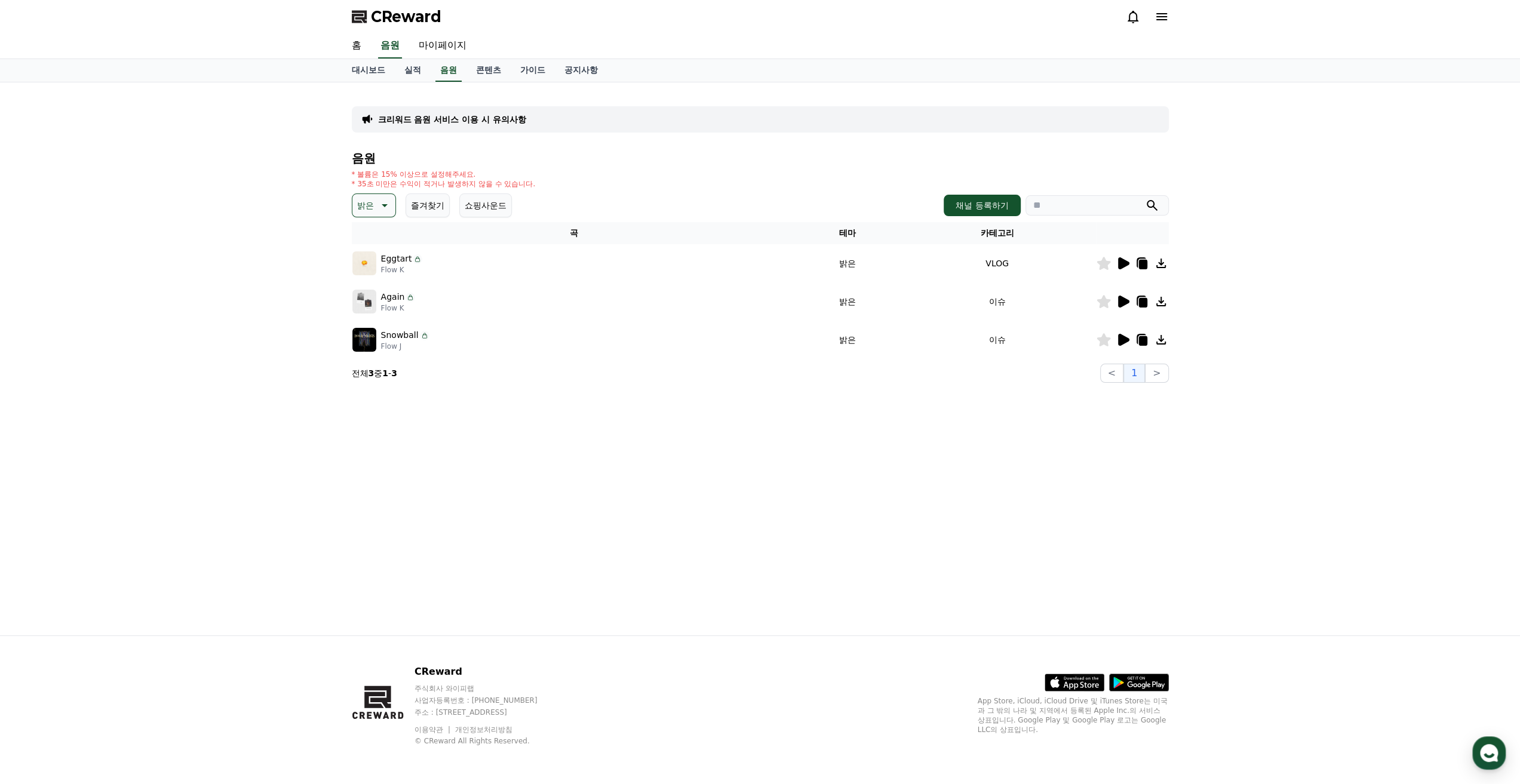
click at [1122, 268] on icon at bounding box center [1124, 263] width 11 height 12
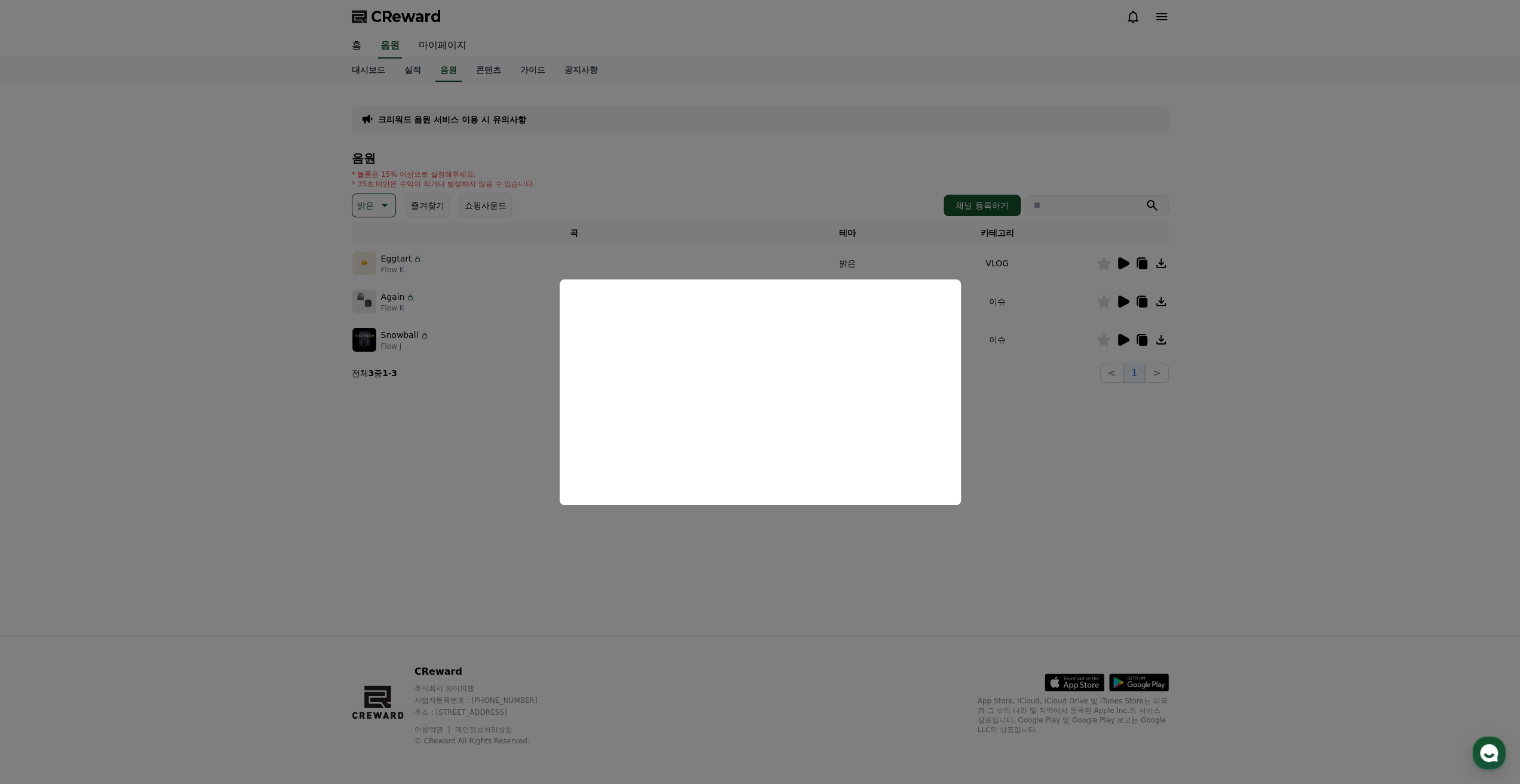
click at [1062, 384] on button "close modal" at bounding box center [760, 392] width 1520 height 784
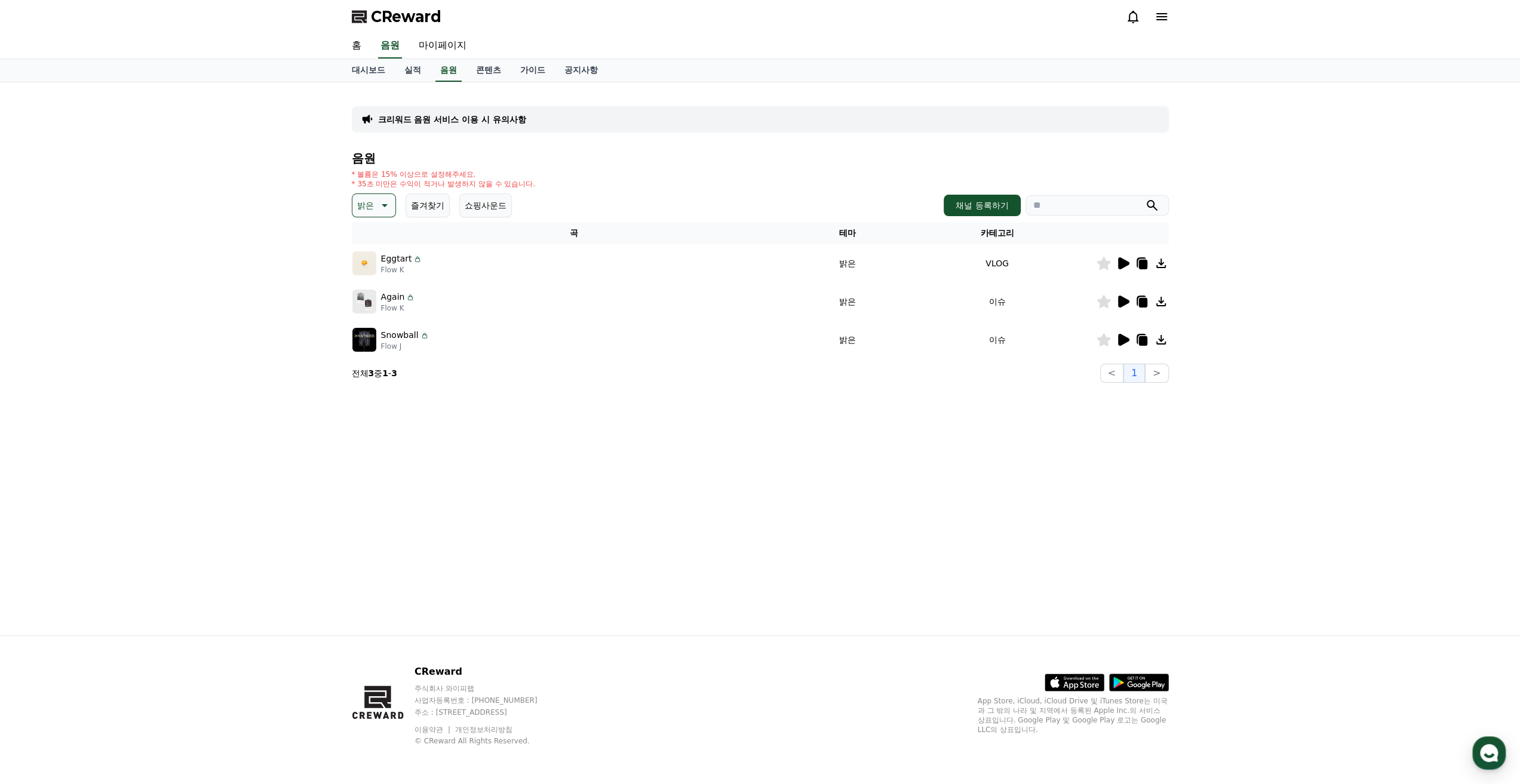
click at [1122, 306] on icon at bounding box center [1124, 301] width 11 height 12
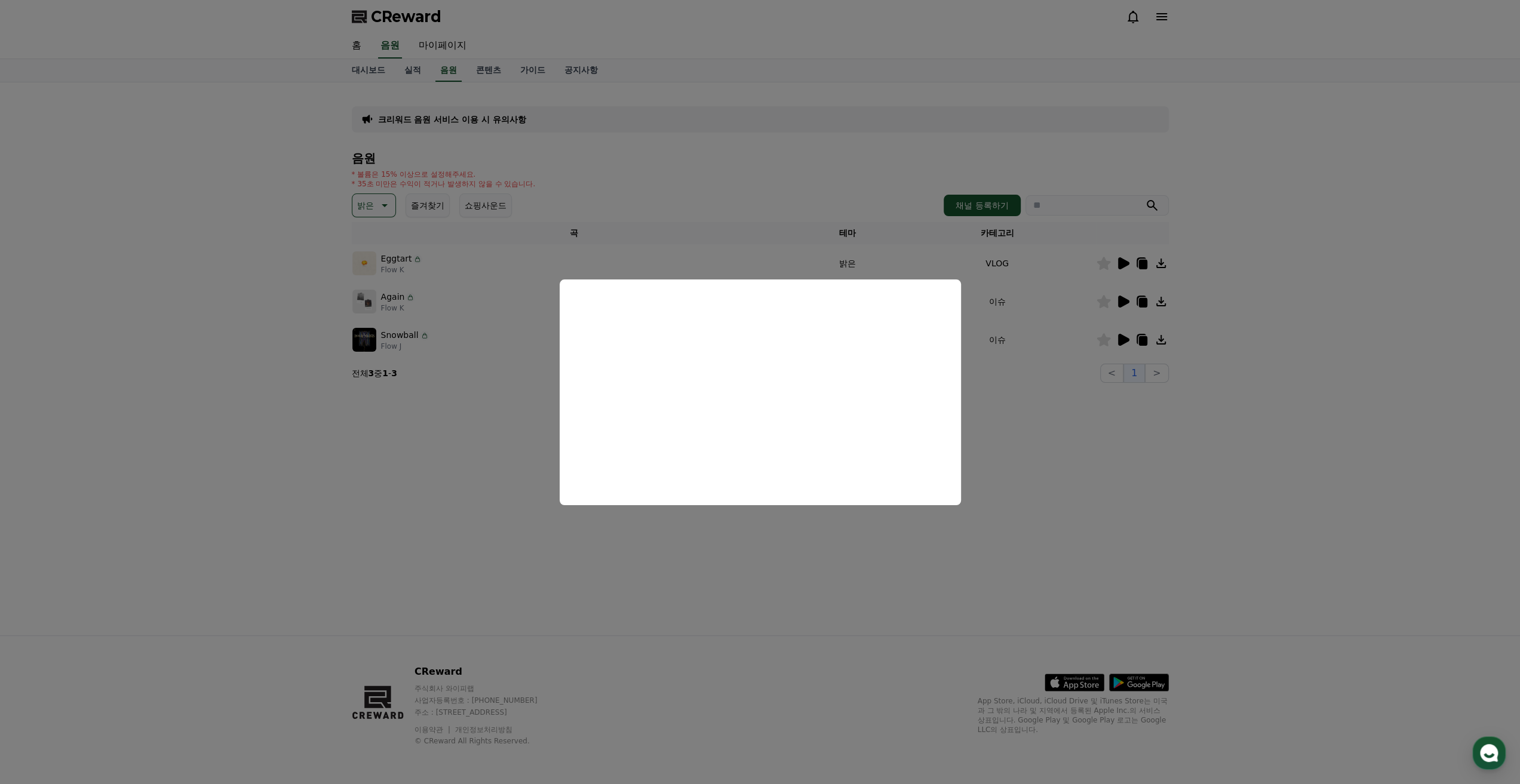
click at [1028, 395] on button "close modal" at bounding box center [760, 392] width 1520 height 784
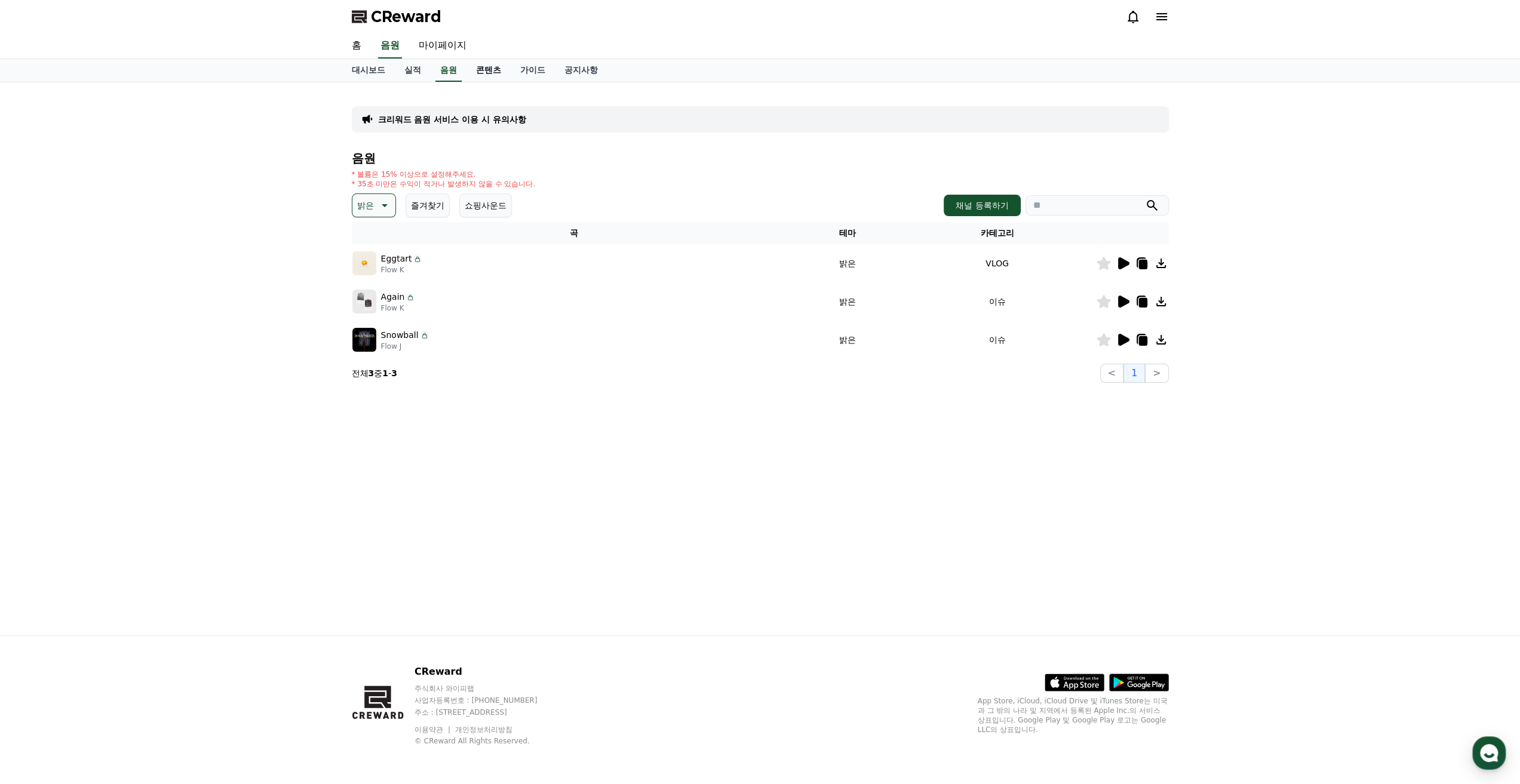
click at [487, 76] on link "콘텐츠" at bounding box center [488, 70] width 44 height 23
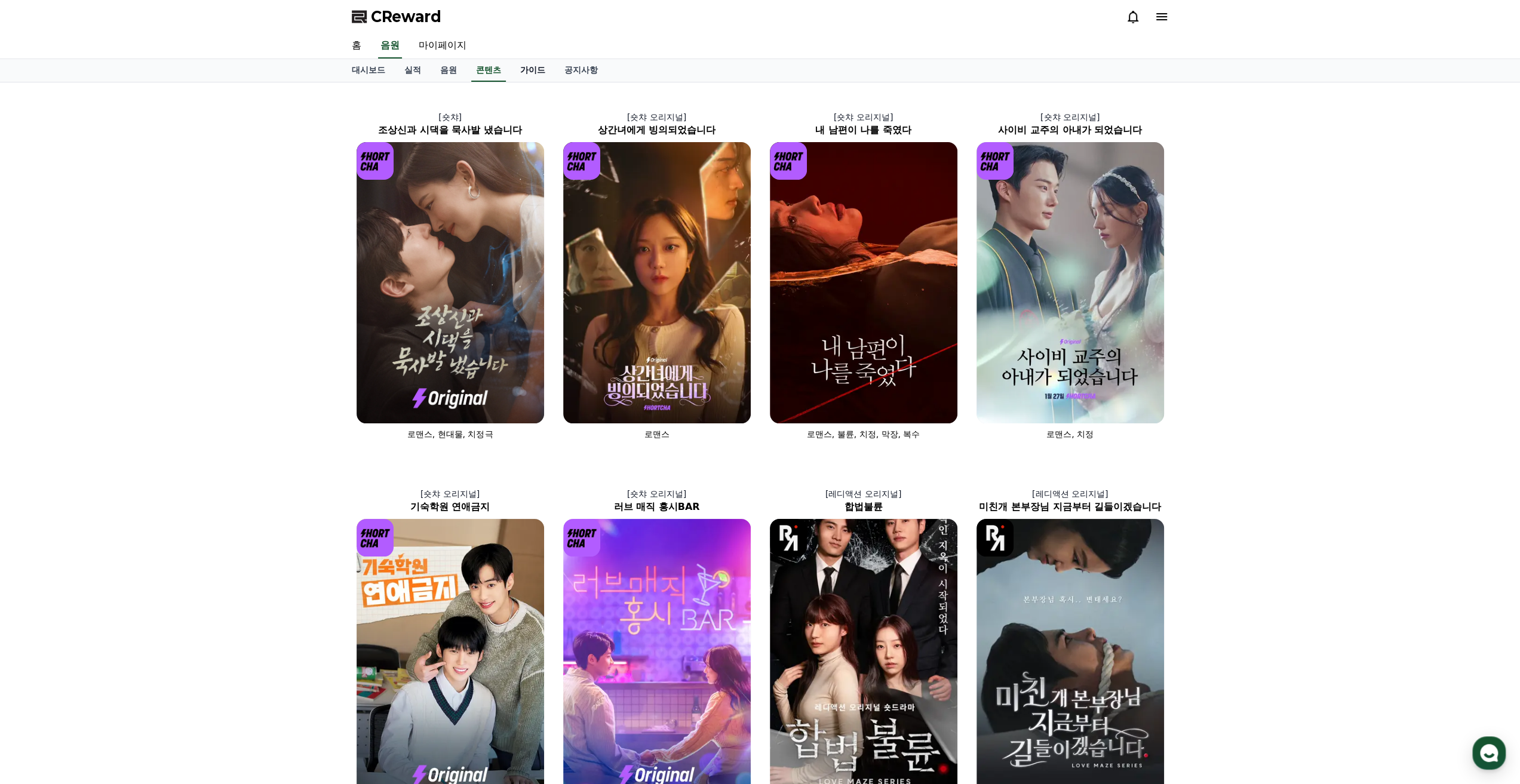
click at [547, 72] on link "가이드" at bounding box center [533, 70] width 44 height 23
